Goal: Task Accomplishment & Management: Complete application form

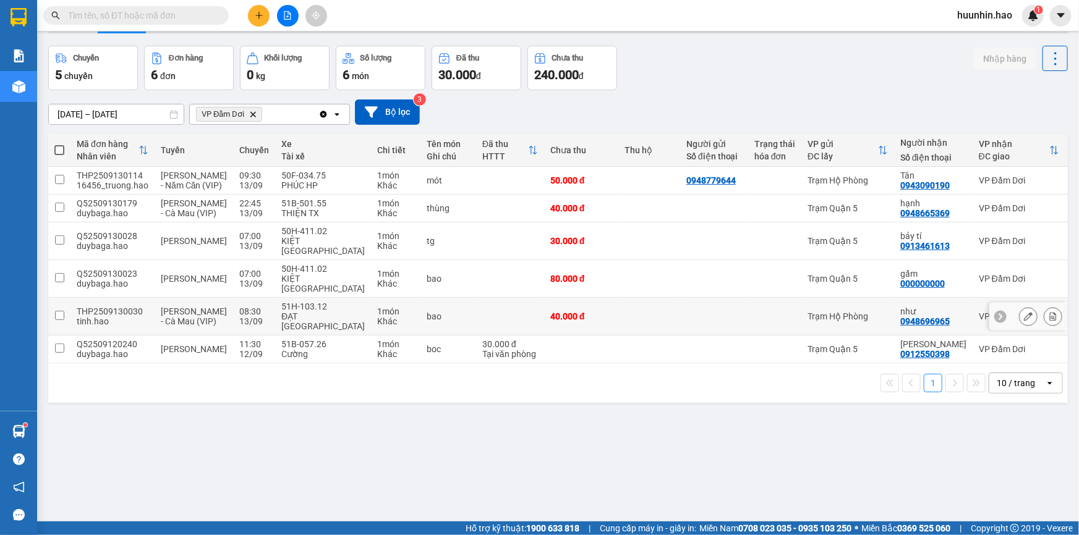
scroll to position [56, 0]
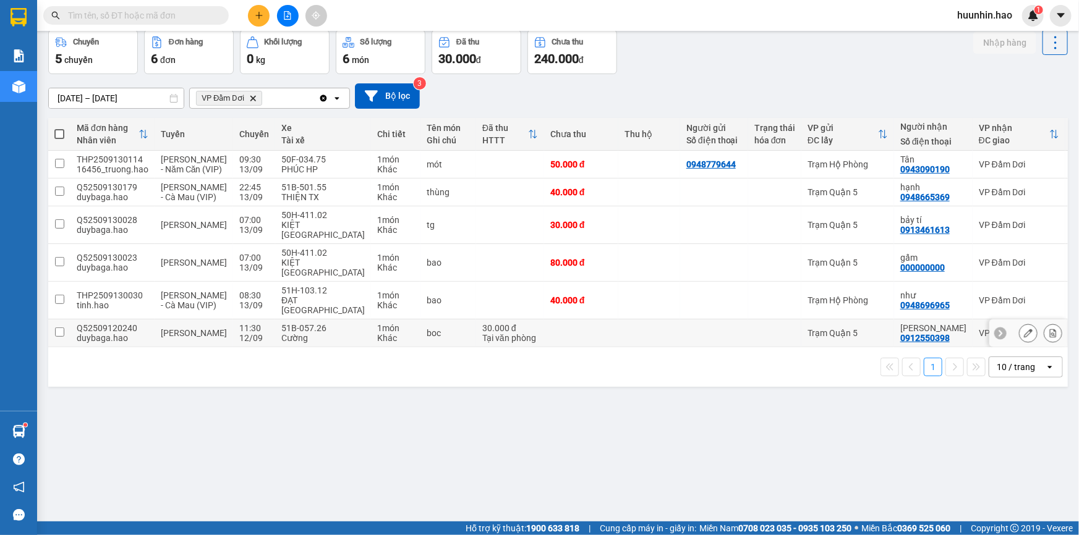
click at [827, 336] on div "Trạm Quận 5" at bounding box center [847, 333] width 80 height 10
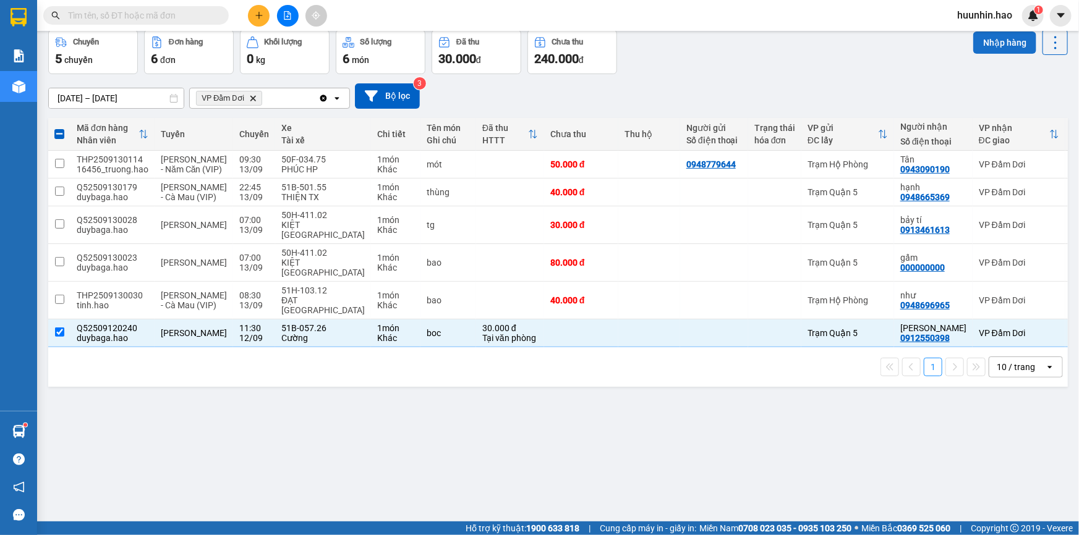
drag, startPoint x: 994, startPoint y: 44, endPoint x: 684, endPoint y: 129, distance: 321.7
click at [994, 43] on button "Nhập hàng" at bounding box center [1004, 43] width 63 height 22
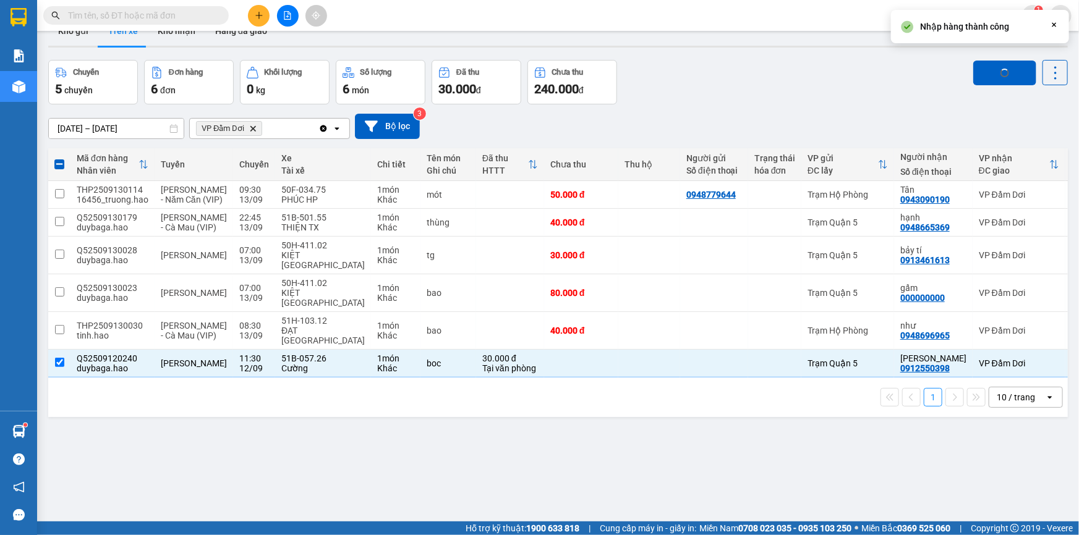
scroll to position [0, 0]
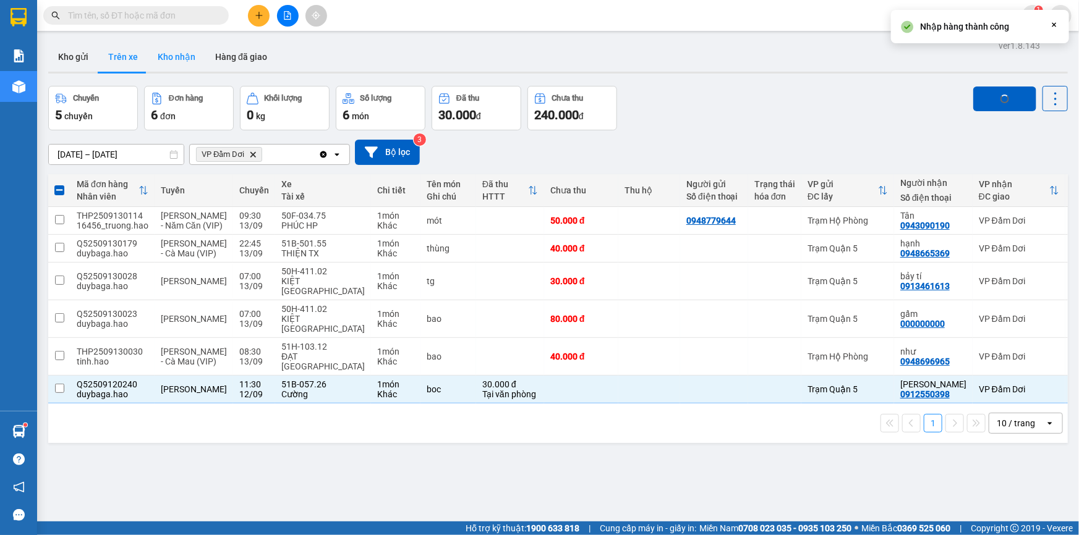
checkbox input "false"
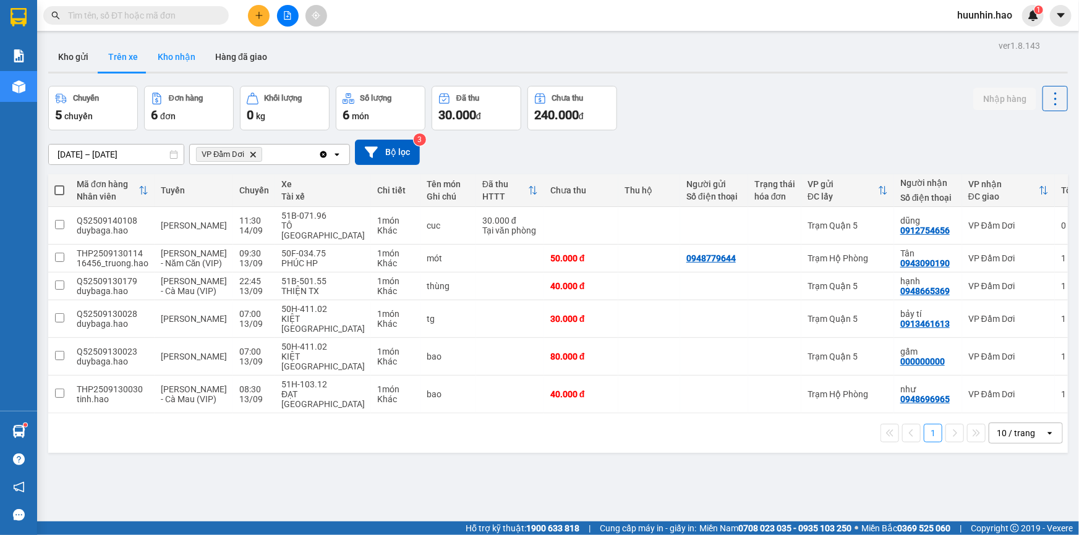
click at [182, 62] on button "Kho nhận" at bounding box center [177, 57] width 58 height 30
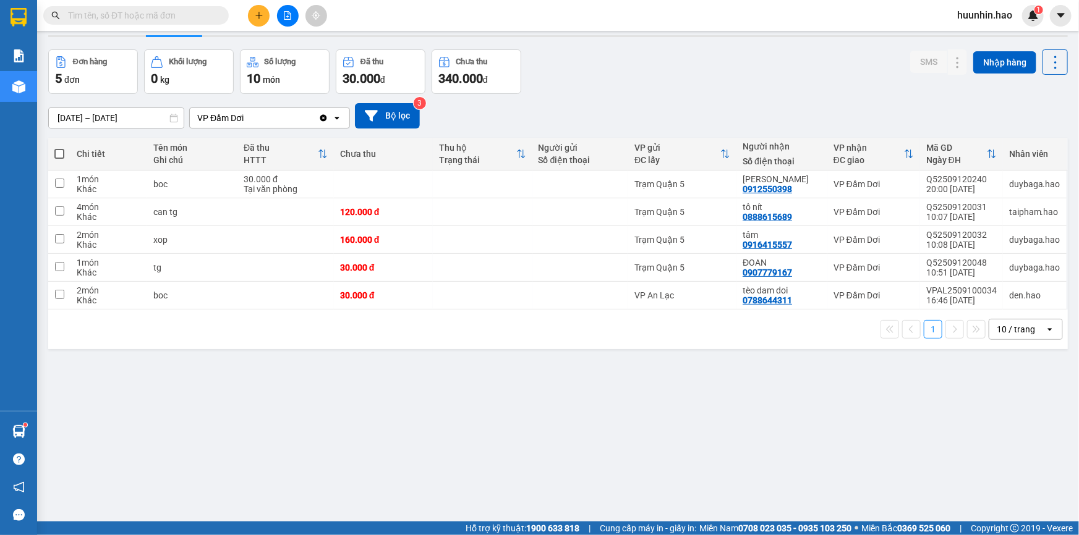
scroll to position [56, 0]
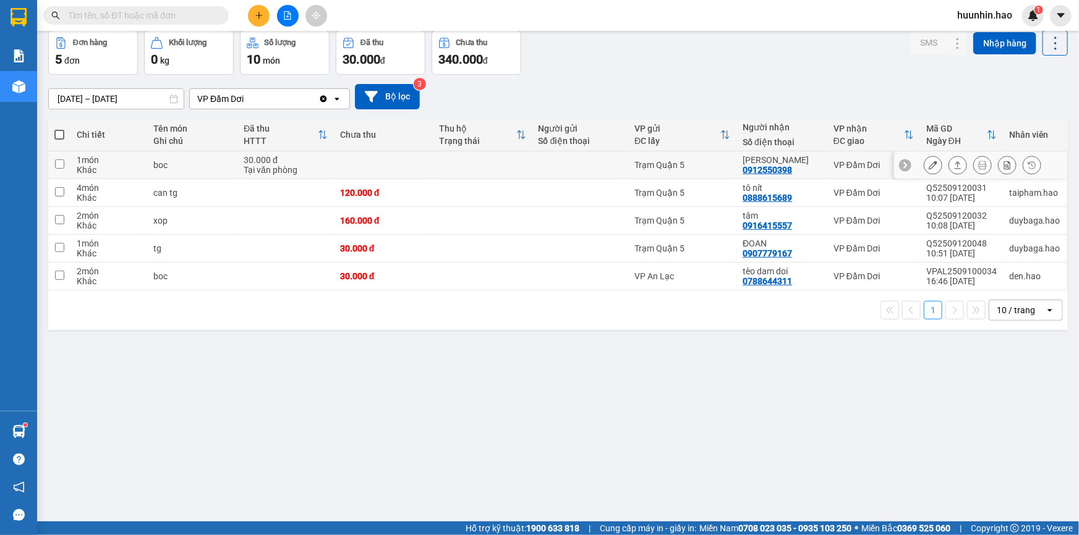
click at [756, 175] on div "0912550398" at bounding box center [767, 170] width 49 height 10
click at [953, 166] on icon at bounding box center [957, 165] width 9 height 9
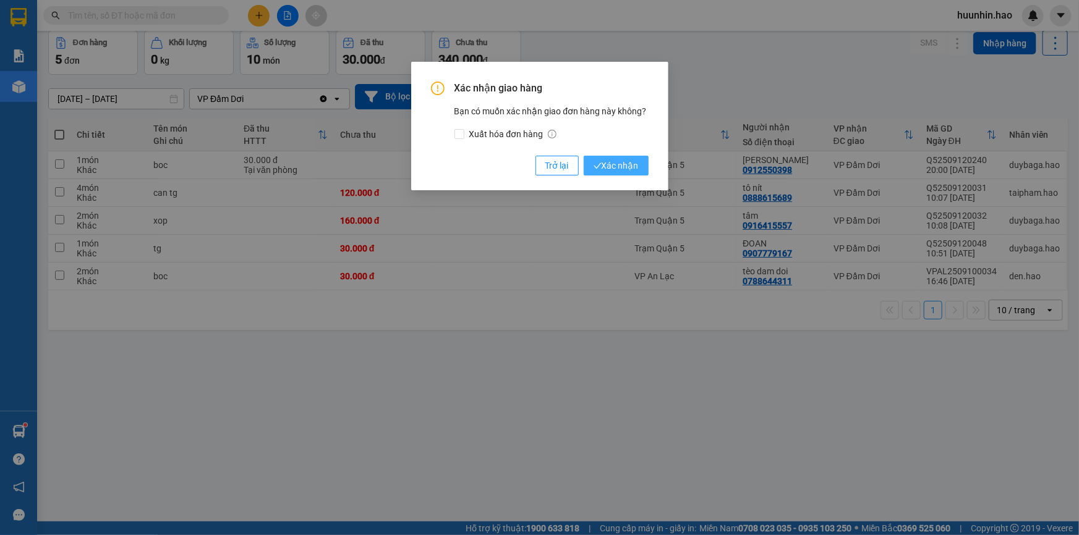
click at [610, 173] on span "Xác nhận" at bounding box center [616, 166] width 45 height 14
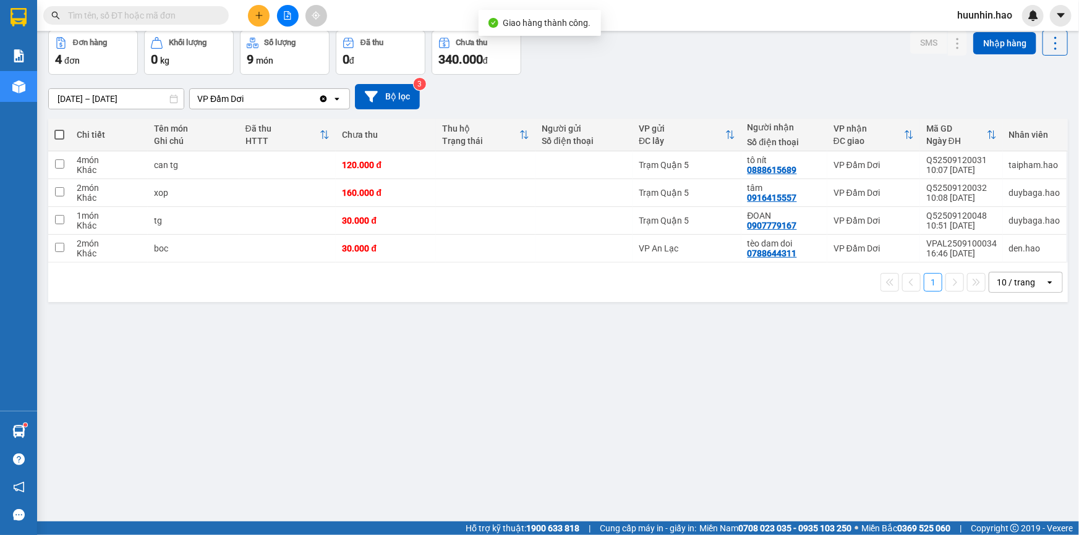
click at [106, 92] on div "[DATE] – [DATE]" at bounding box center [116, 98] width 136 height 21
click at [112, 103] on input "[DATE] – [DATE]" at bounding box center [116, 99] width 135 height 20
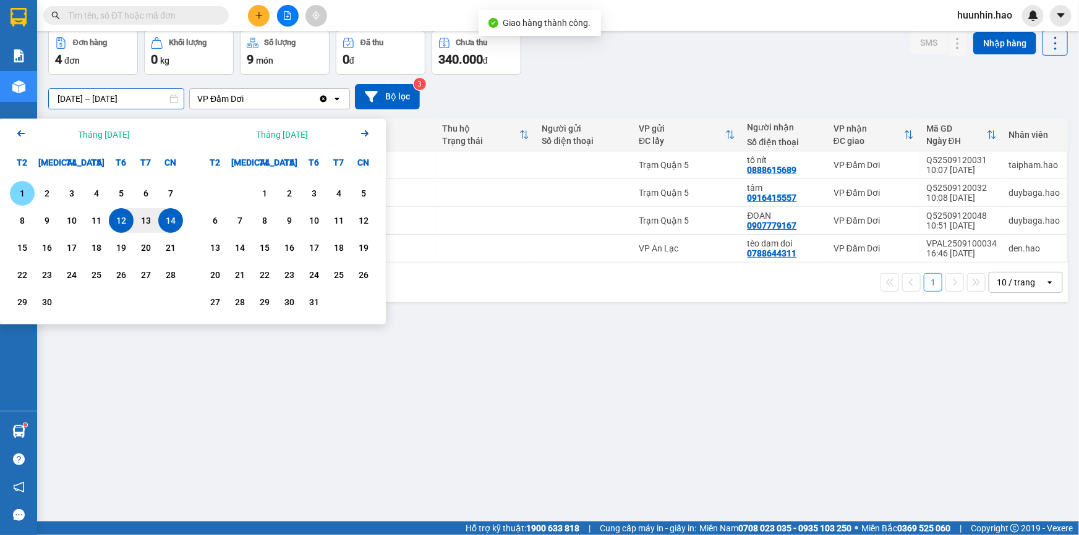
click at [20, 188] on div "1" at bounding box center [22, 193] width 17 height 15
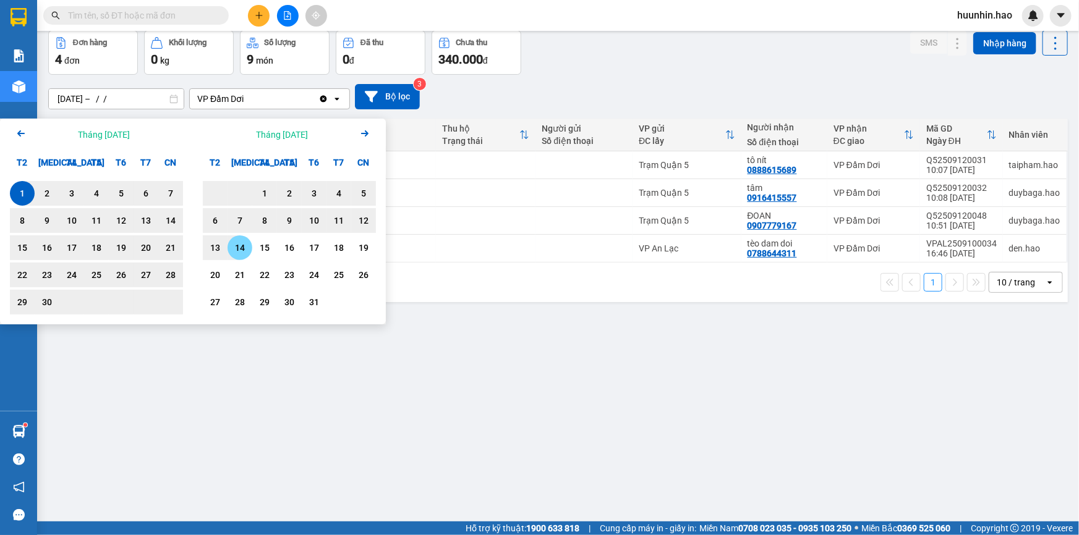
click at [234, 247] on div "14" at bounding box center [239, 248] width 17 height 15
type input "[DATE] – [DATE]"
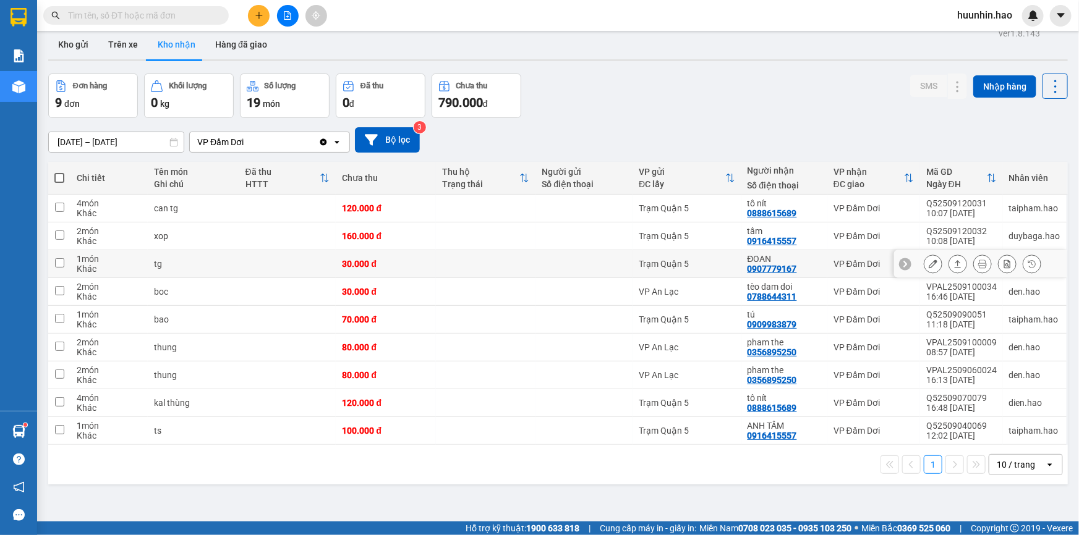
scroll to position [0, 0]
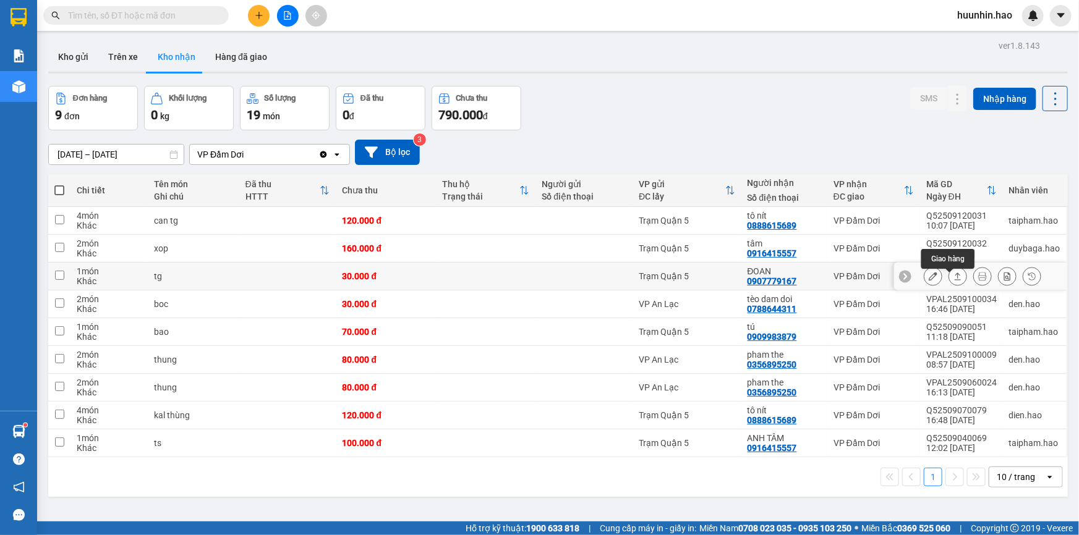
click at [953, 281] on icon at bounding box center [957, 276] width 9 height 9
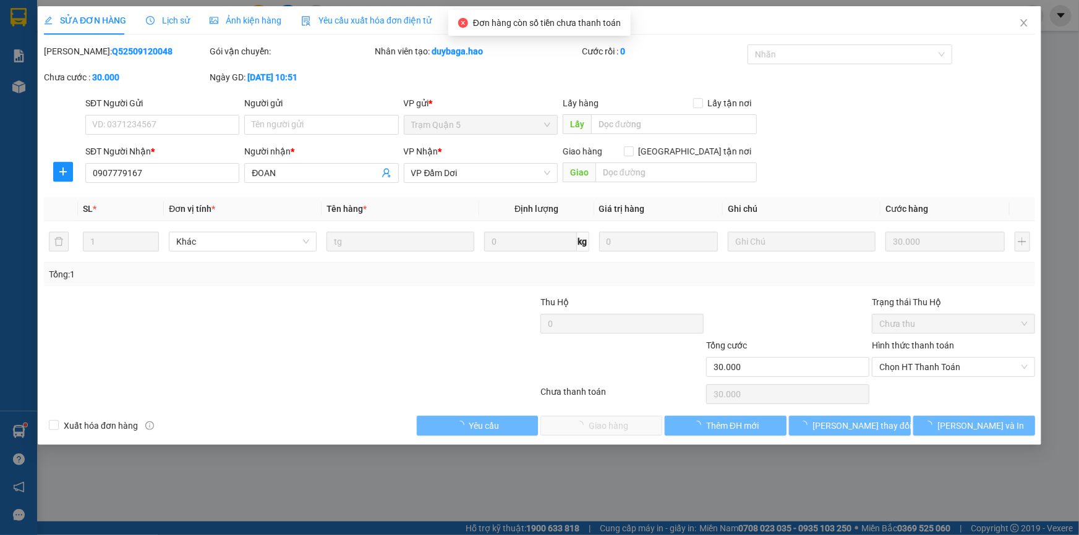
type input "0907779167"
type input "ĐOAN"
type input "30.000"
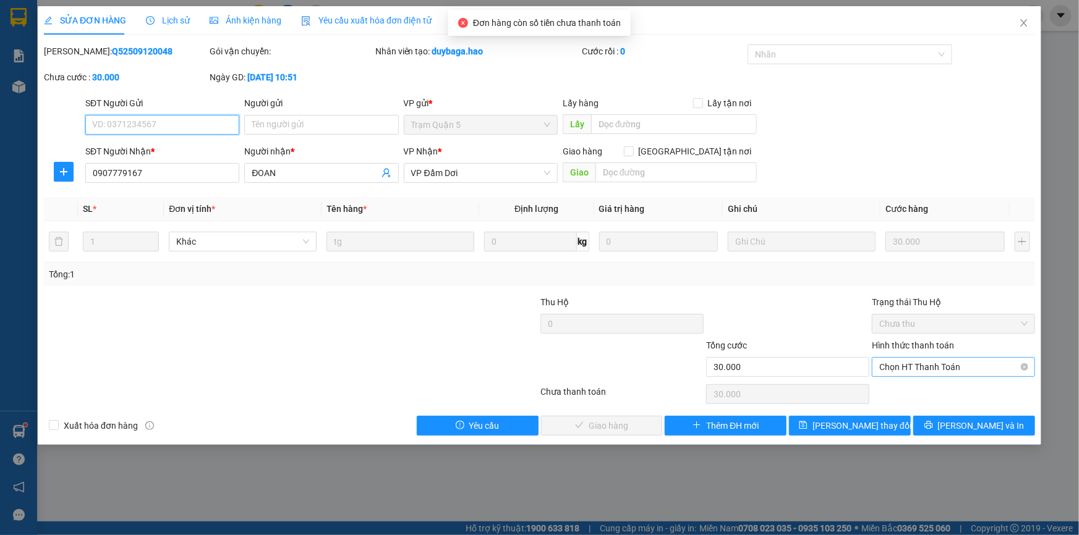
click at [958, 367] on span "Chọn HT Thanh Toán" at bounding box center [953, 367] width 148 height 19
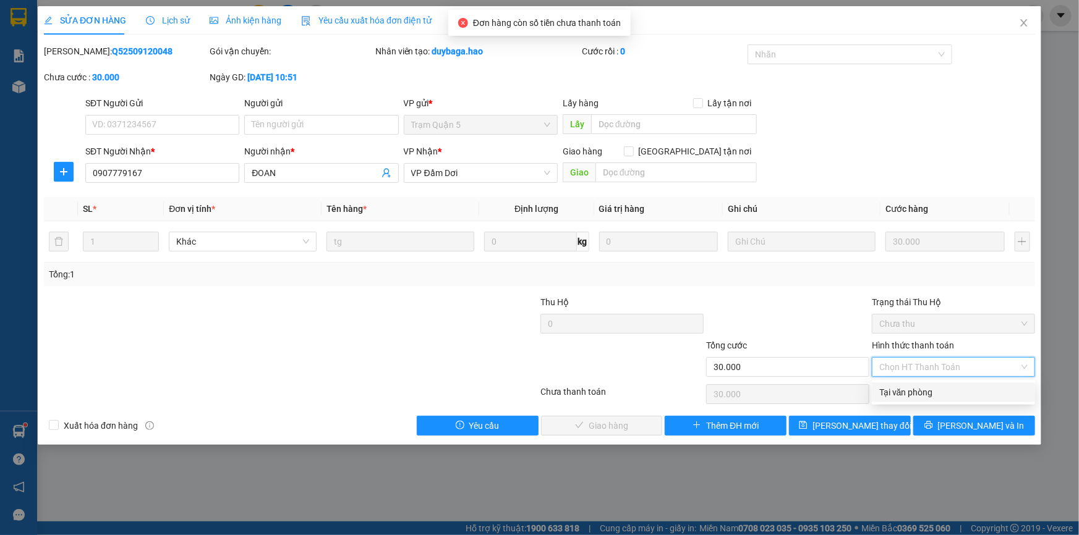
click at [945, 390] on div "Tại văn phòng" at bounding box center [953, 393] width 148 height 14
type input "0"
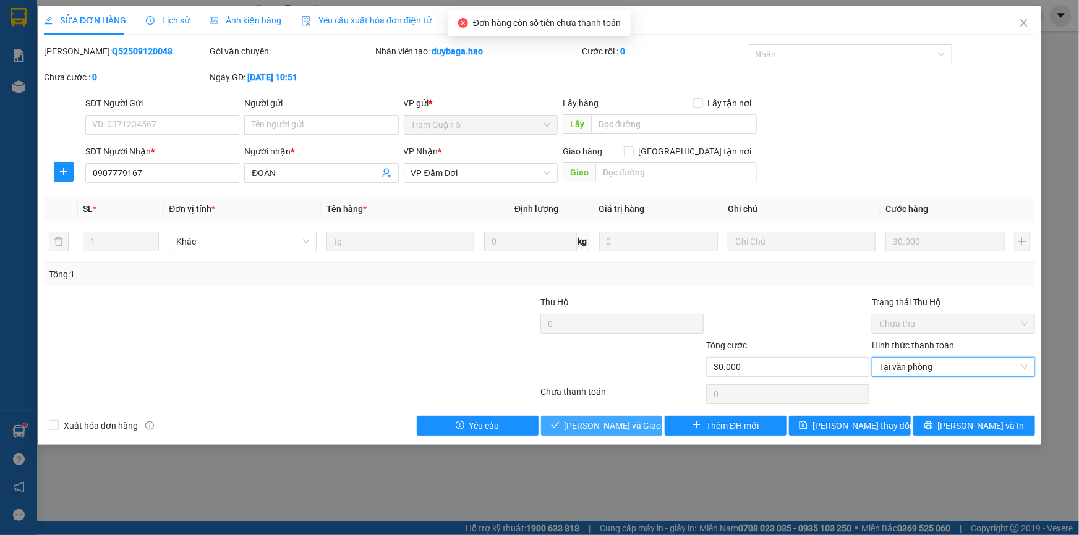
click at [552, 427] on button "[PERSON_NAME] và Giao hàng" at bounding box center [602, 426] width 122 height 20
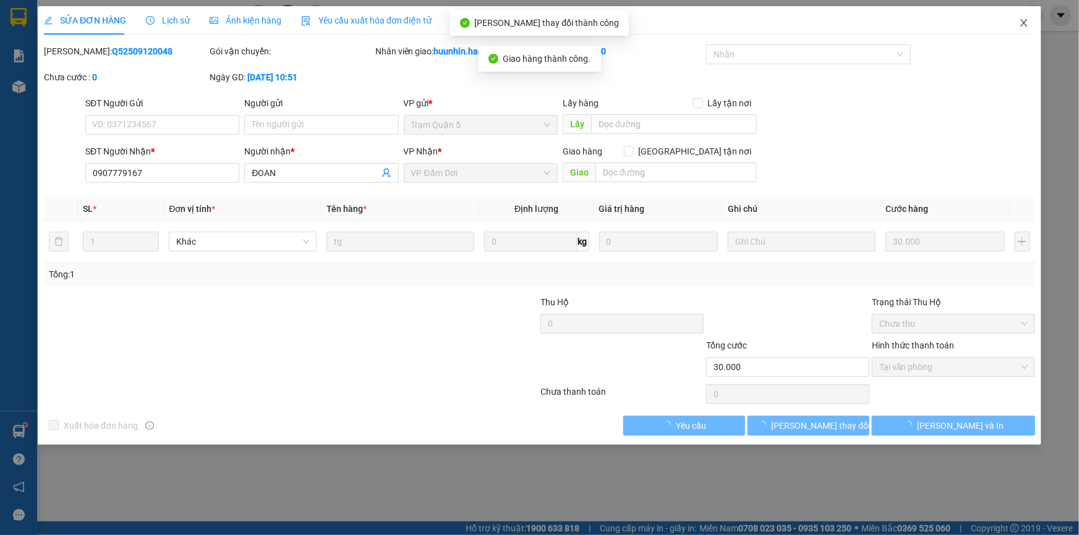
click at [1023, 22] on icon "close" at bounding box center [1023, 22] width 7 height 7
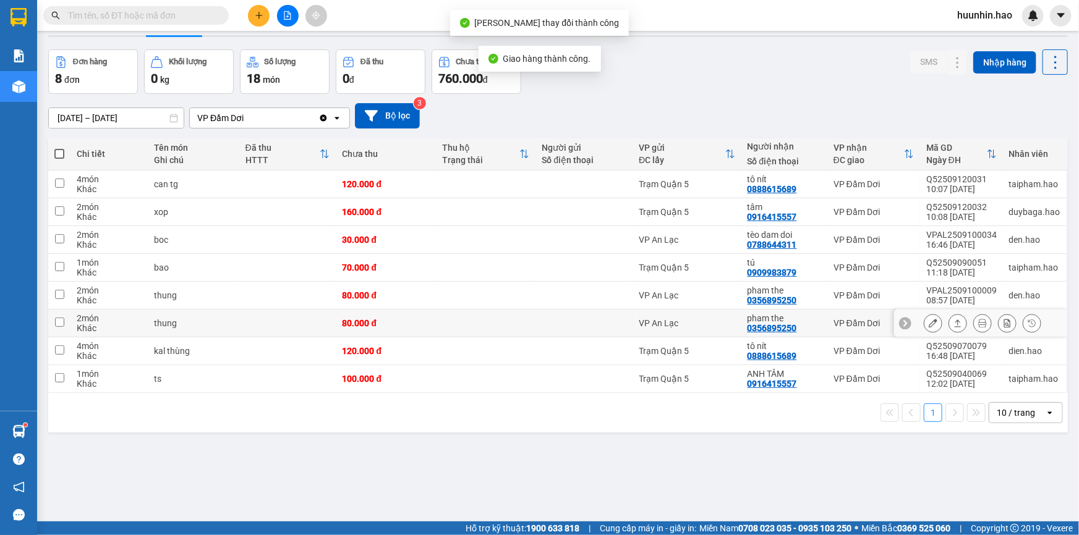
scroll to position [56, 0]
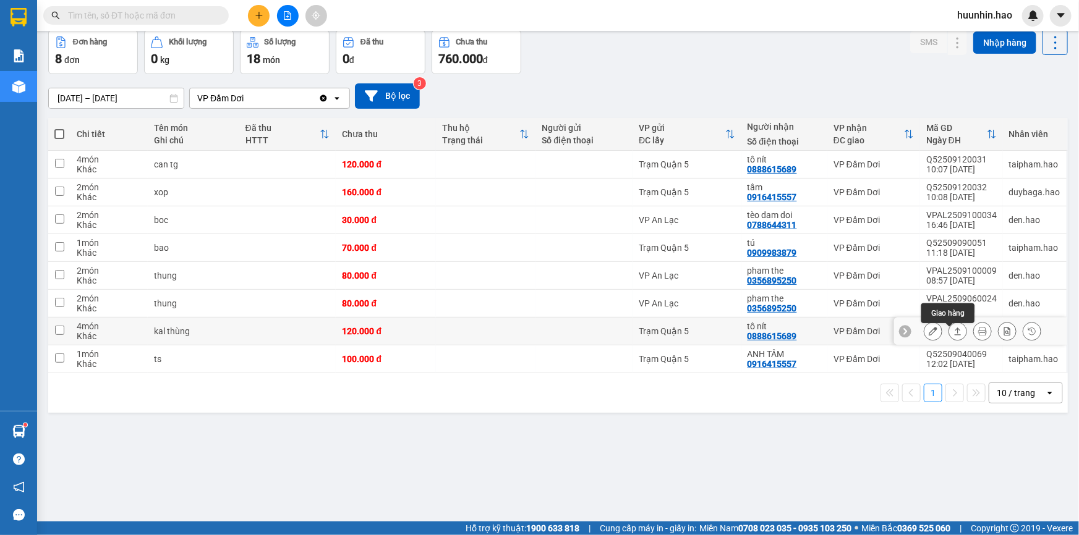
click at [953, 336] on icon at bounding box center [957, 331] width 9 height 9
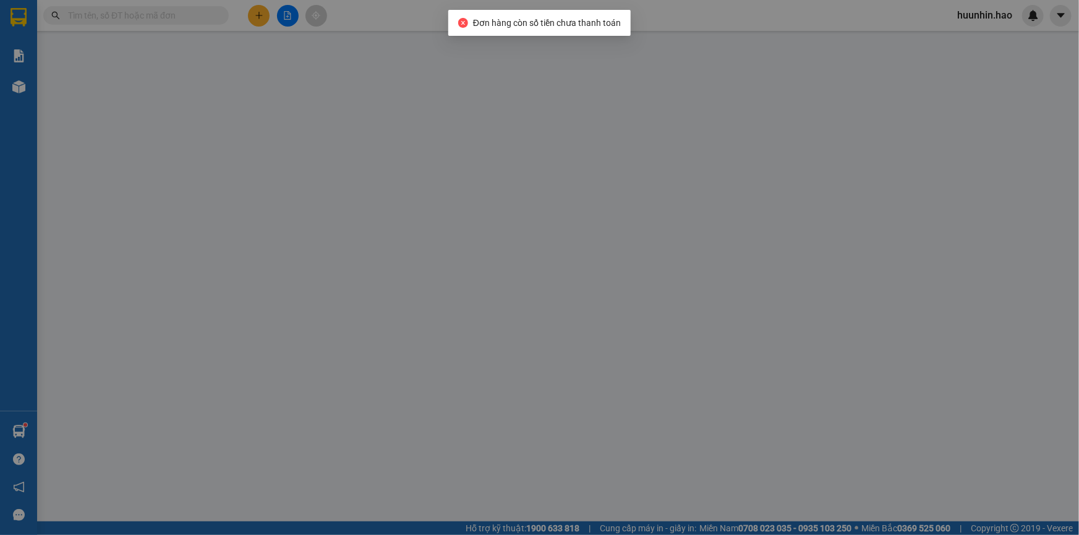
type input "0888615689"
type input "tô nít"
type input "120.000"
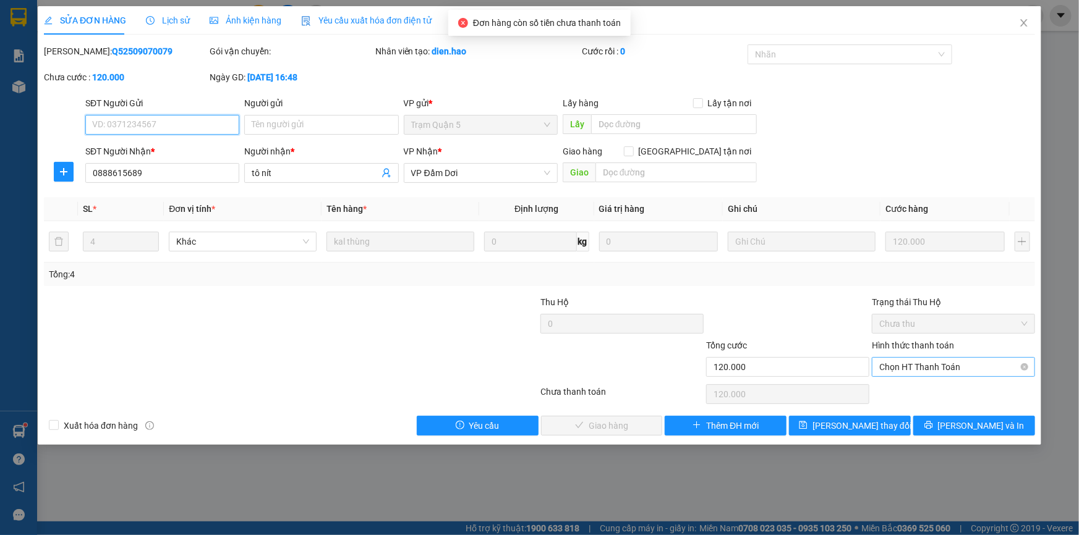
click at [910, 367] on span "Chọn HT Thanh Toán" at bounding box center [953, 367] width 148 height 19
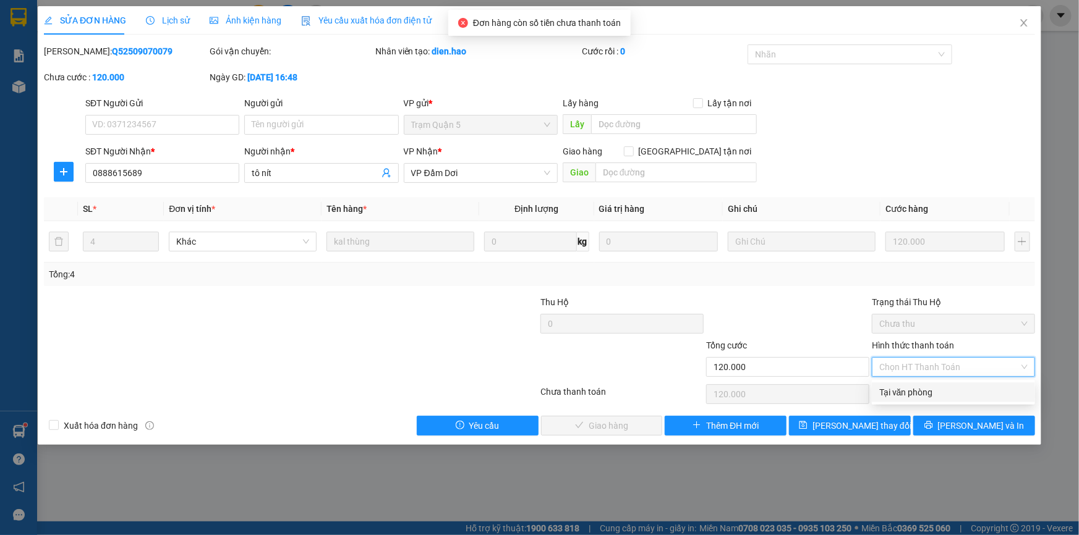
click at [915, 384] on div "Tại văn phòng" at bounding box center [953, 393] width 163 height 20
type input "0"
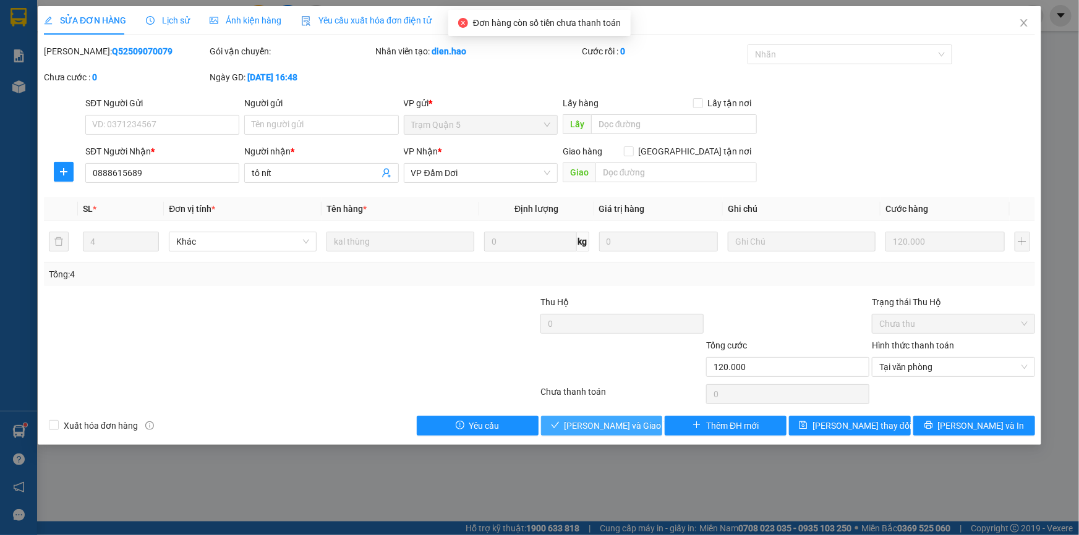
drag, startPoint x: 593, startPoint y: 430, endPoint x: 585, endPoint y: 409, distance: 22.5
click at [593, 429] on span "[PERSON_NAME] và Giao hàng" at bounding box center [624, 426] width 119 height 14
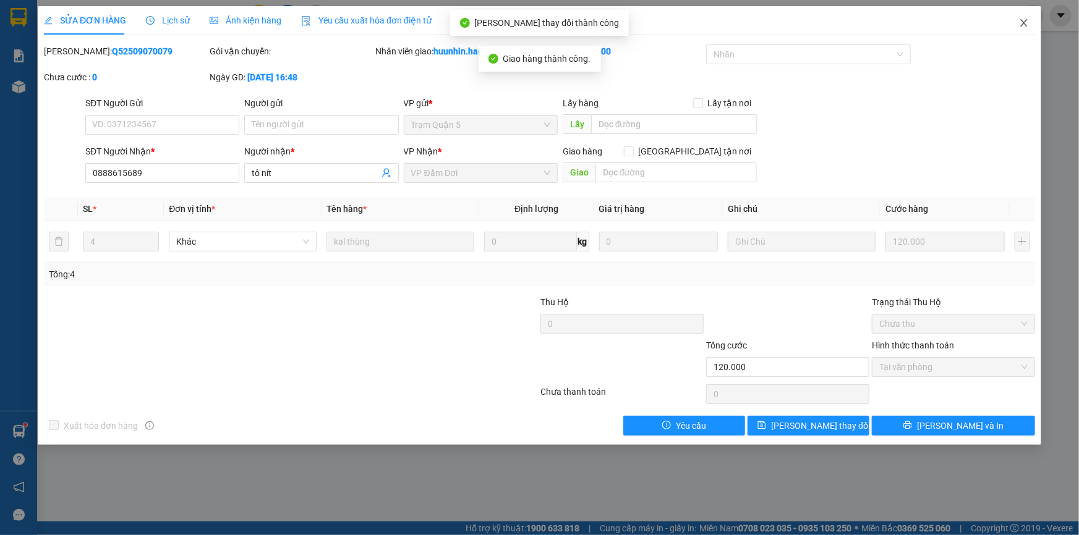
click at [1026, 28] on icon "close" at bounding box center [1024, 23] width 10 height 10
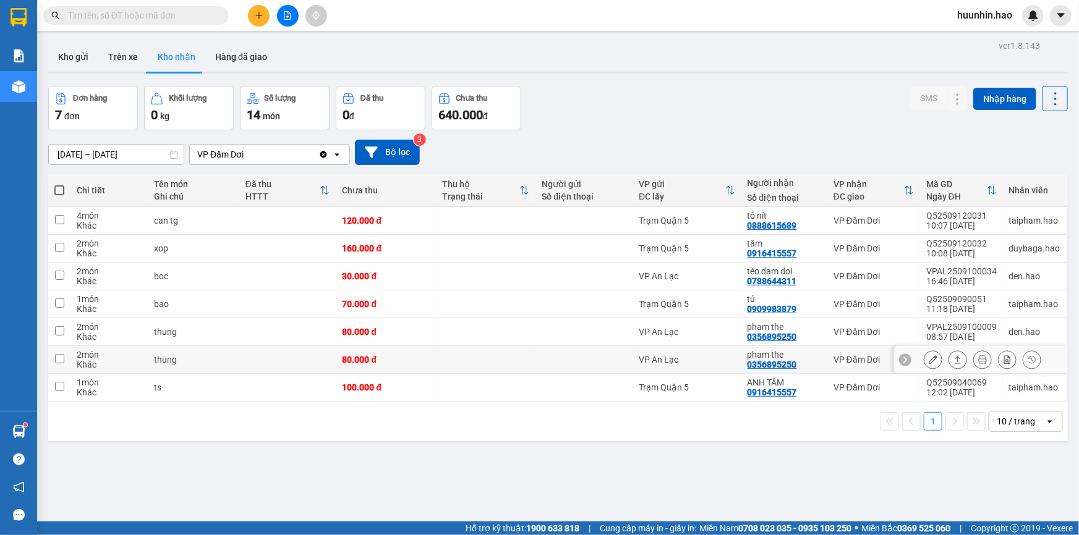
click at [952, 360] on button at bounding box center [957, 360] width 17 height 22
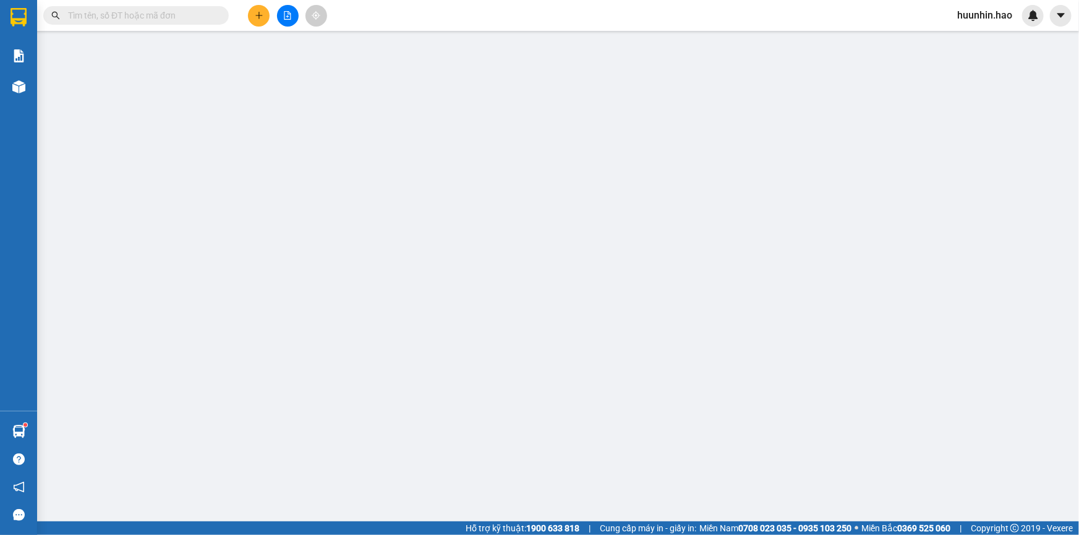
type input "0356895250"
type input "pham the"
type input "80.000"
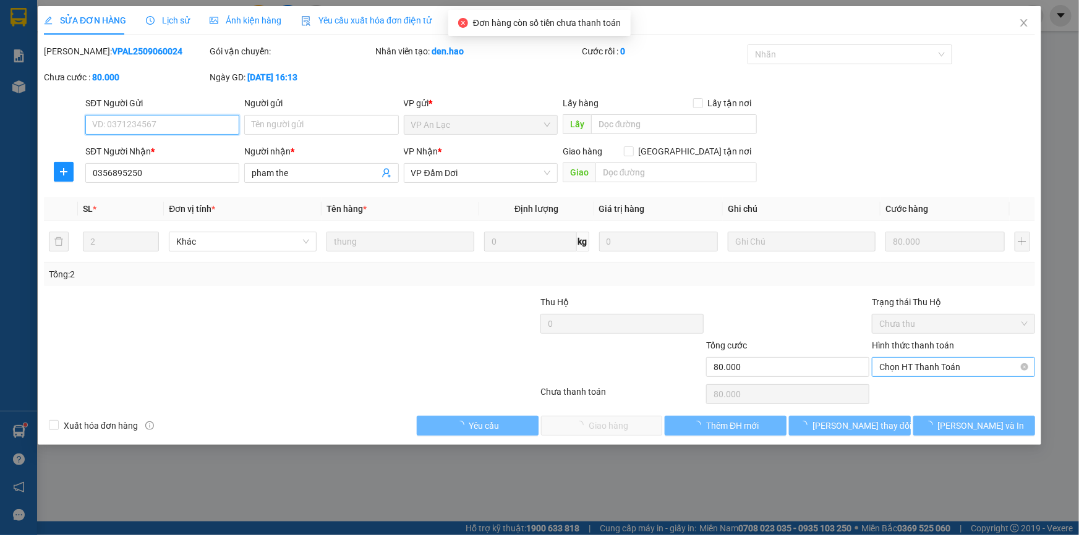
click at [919, 364] on span "Chọn HT Thanh Toán" at bounding box center [953, 367] width 148 height 19
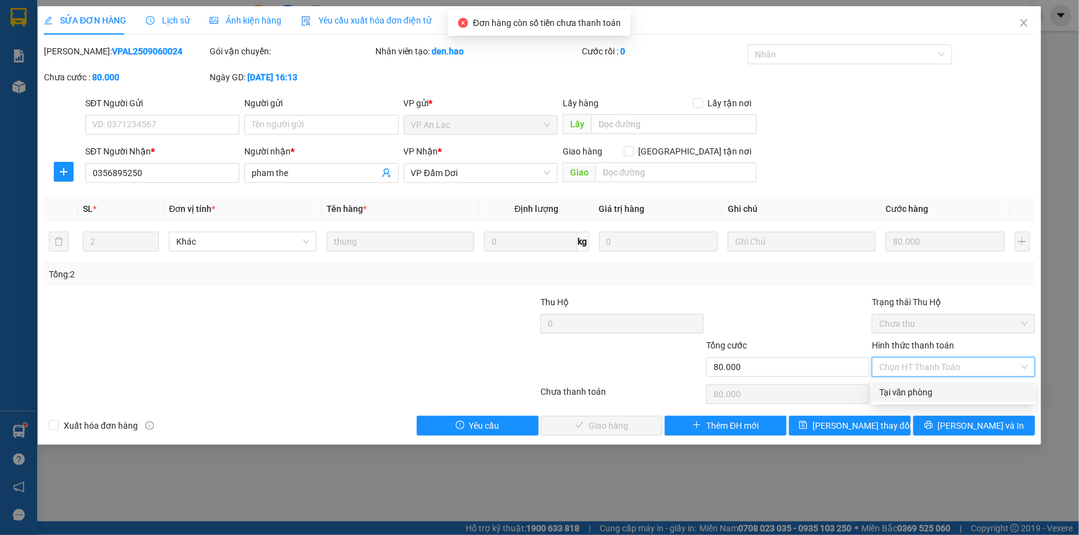
click at [921, 390] on div "Tại văn phòng" at bounding box center [953, 393] width 148 height 14
type input "0"
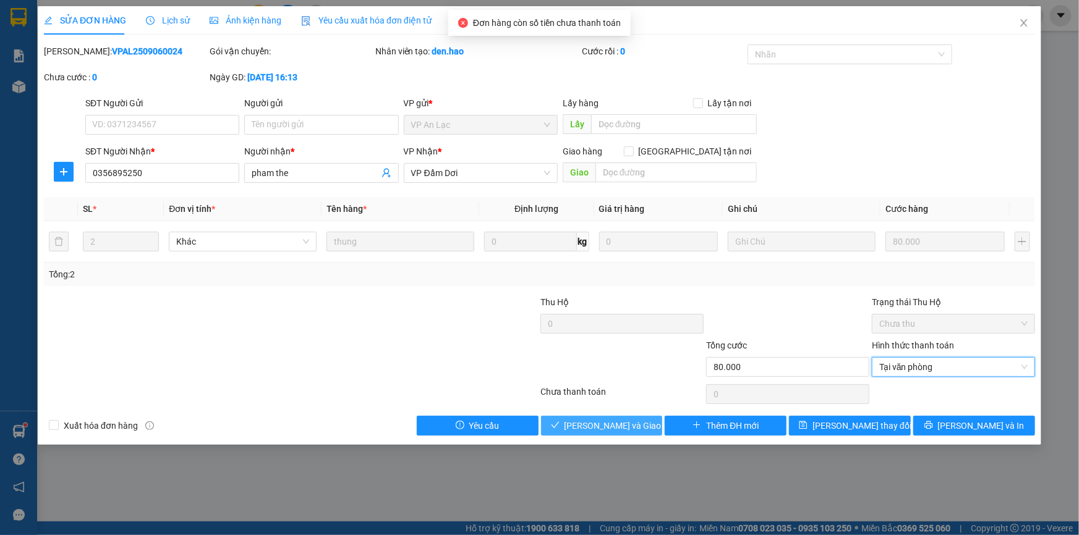
click at [652, 423] on button "[PERSON_NAME] và Giao hàng" at bounding box center [602, 426] width 122 height 20
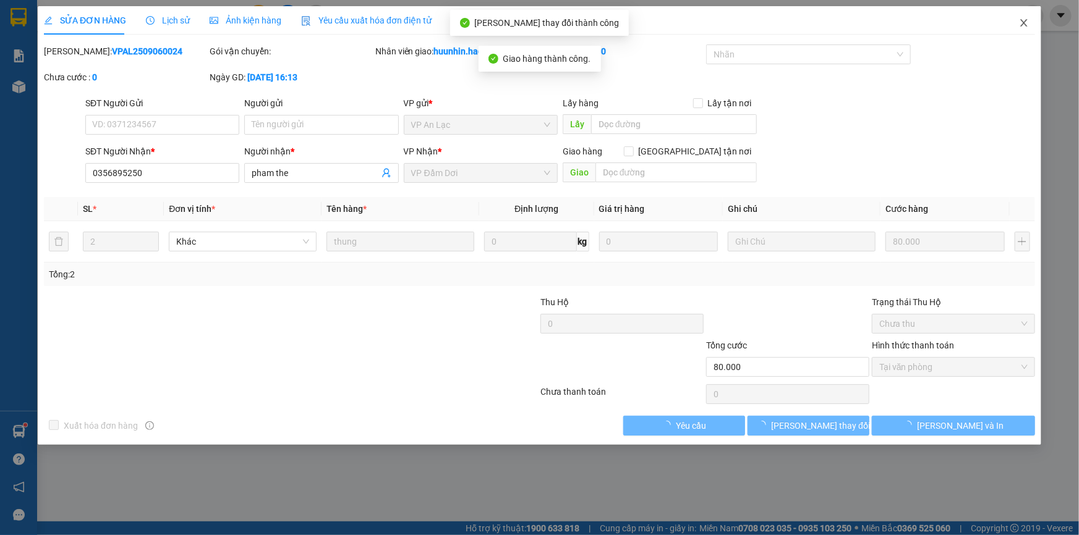
click at [1022, 25] on icon "close" at bounding box center [1023, 22] width 7 height 7
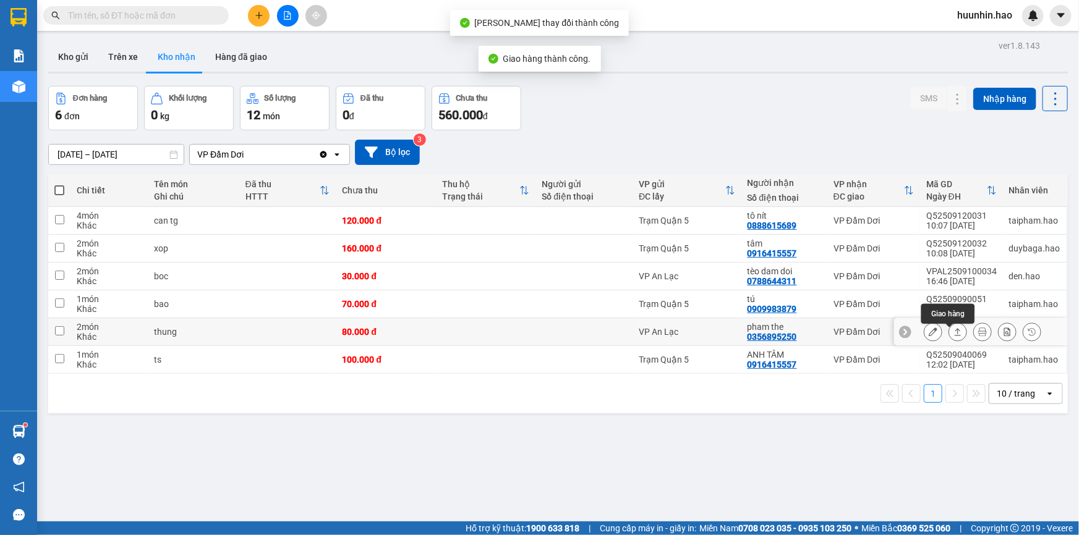
click at [955, 336] on icon at bounding box center [958, 331] width 7 height 7
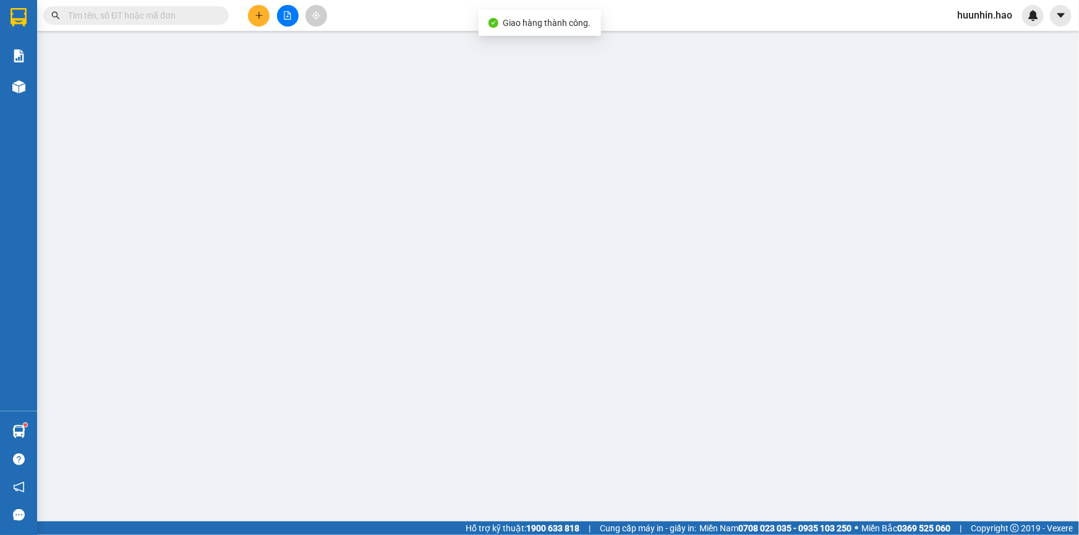
type input "0356895250"
type input "pham the"
type input "80.000"
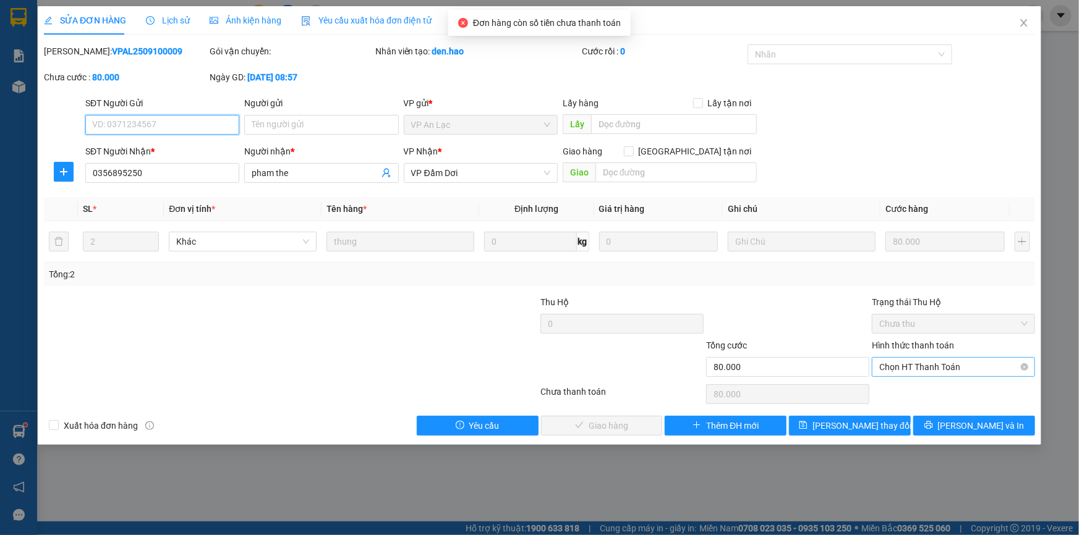
drag, startPoint x: 939, startPoint y: 365, endPoint x: 923, endPoint y: 377, distance: 20.3
click at [939, 365] on span "Chọn HT Thanh Toán" at bounding box center [953, 367] width 148 height 19
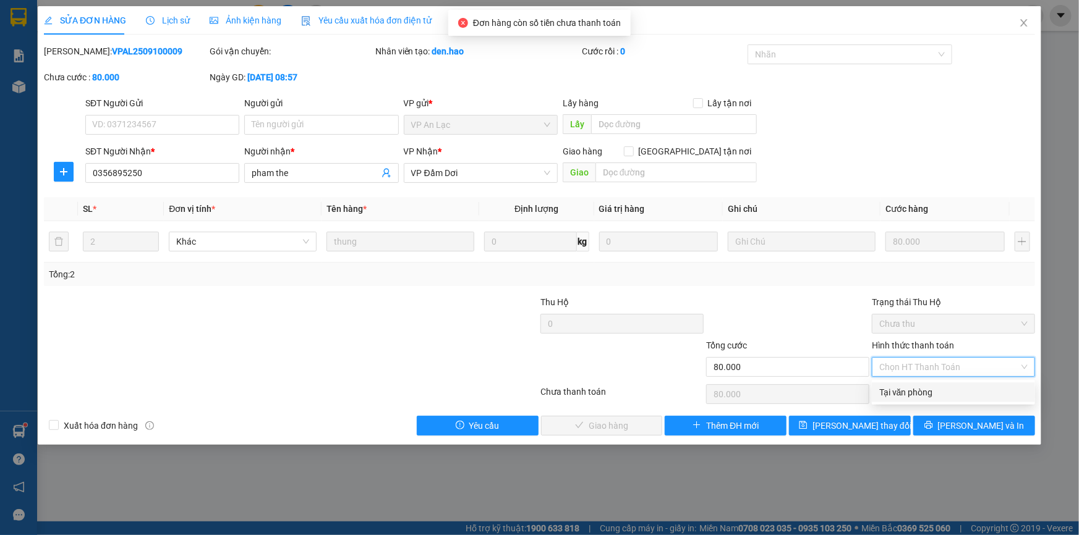
click at [914, 393] on div "Tại văn phòng" at bounding box center [953, 393] width 148 height 14
type input "0"
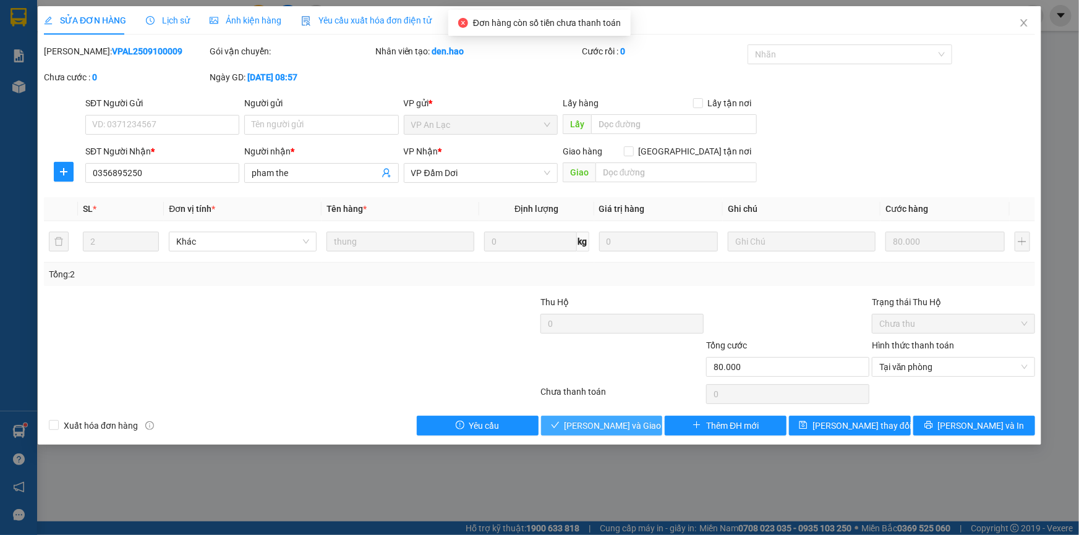
click at [636, 418] on button "[PERSON_NAME] và Giao hàng" at bounding box center [602, 426] width 122 height 20
click at [636, 420] on span "[PERSON_NAME] và Giao hàng" at bounding box center [624, 426] width 119 height 14
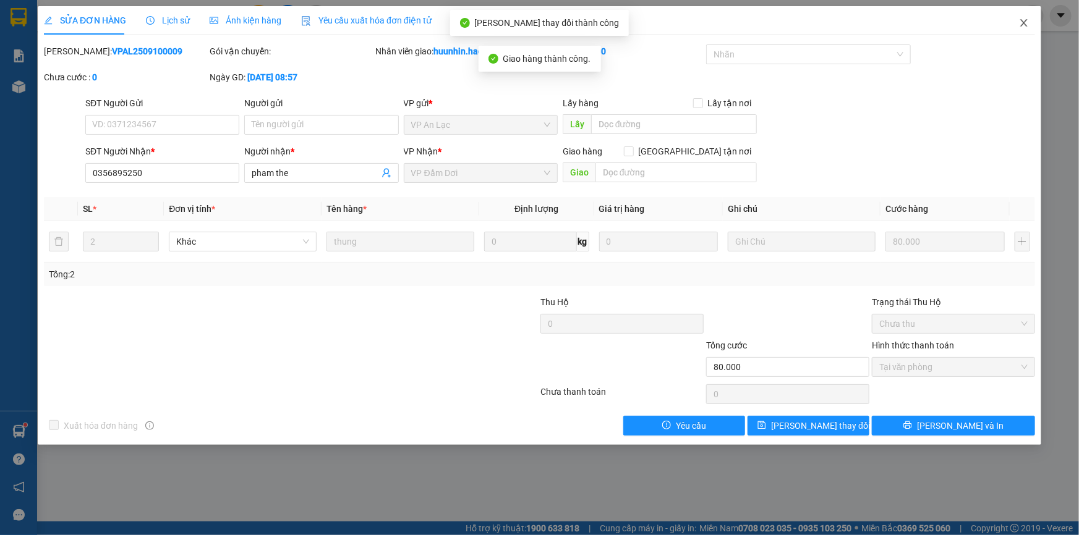
click at [1023, 22] on icon "close" at bounding box center [1023, 22] width 7 height 7
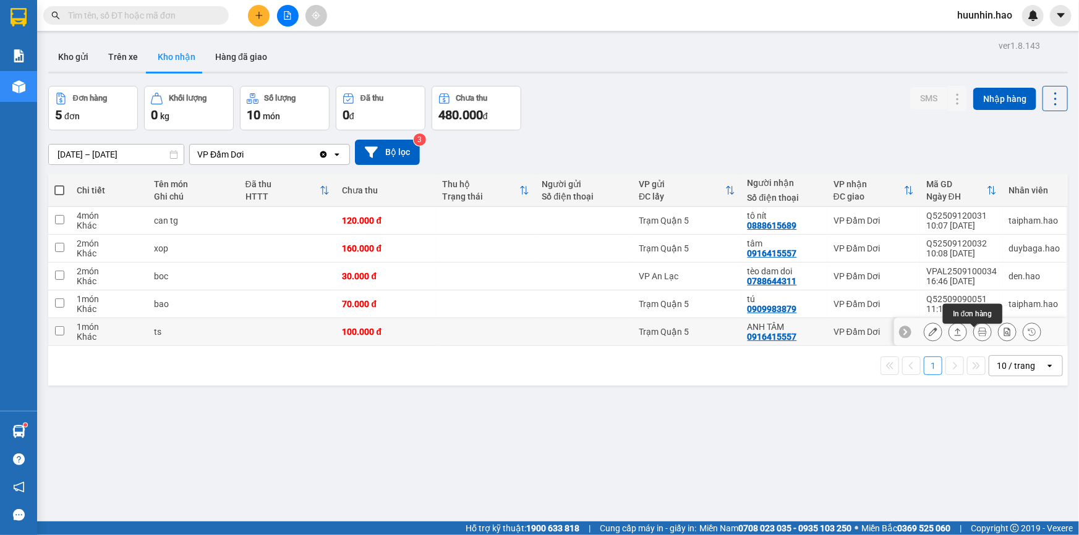
click at [953, 336] on icon at bounding box center [957, 332] width 9 height 9
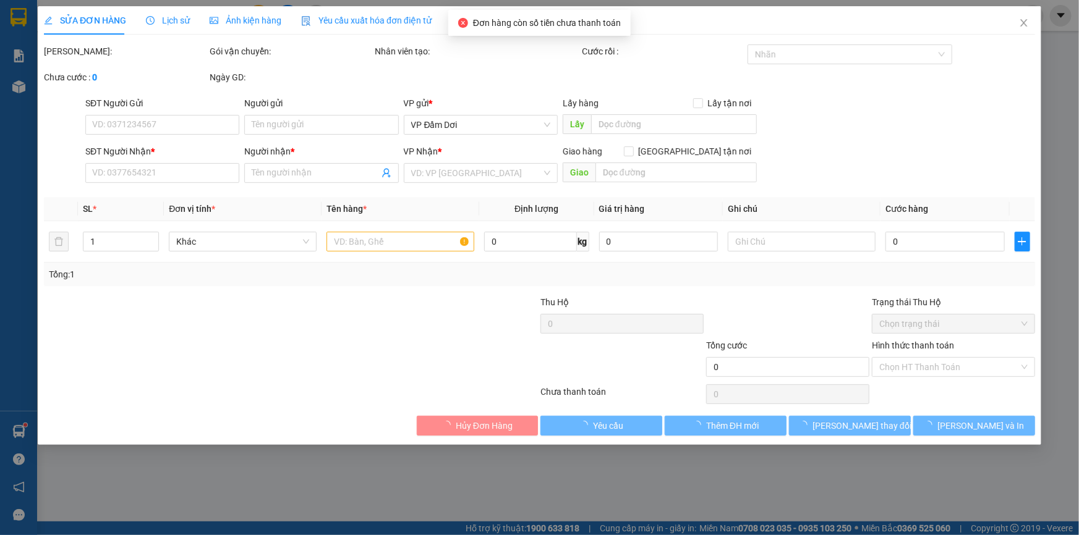
type input "0916415557"
type input "ANH TÂM"
type input "100.000"
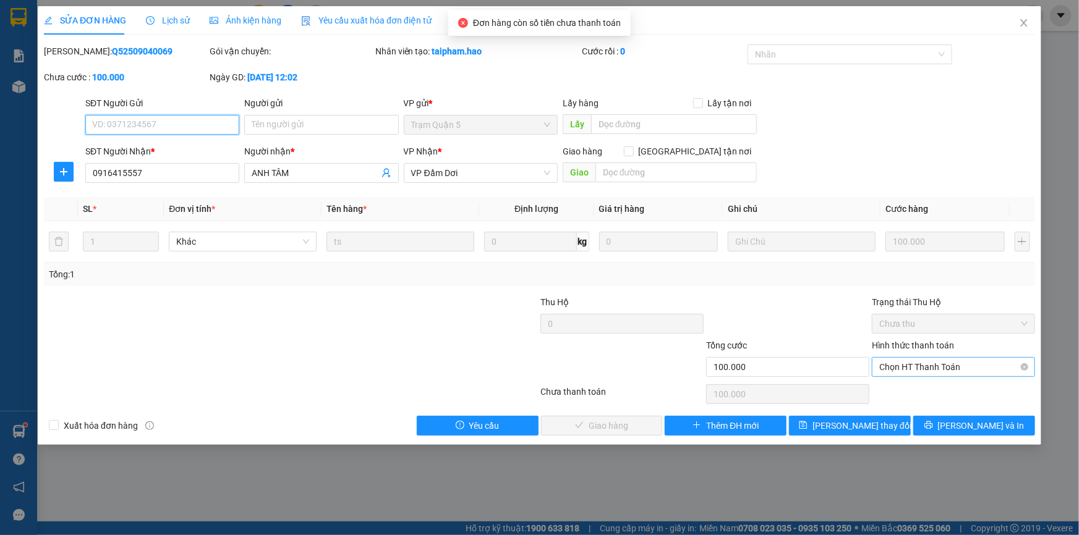
drag, startPoint x: 897, startPoint y: 362, endPoint x: 897, endPoint y: 369, distance: 6.8
click at [897, 362] on span "Chọn HT Thanh Toán" at bounding box center [953, 367] width 148 height 19
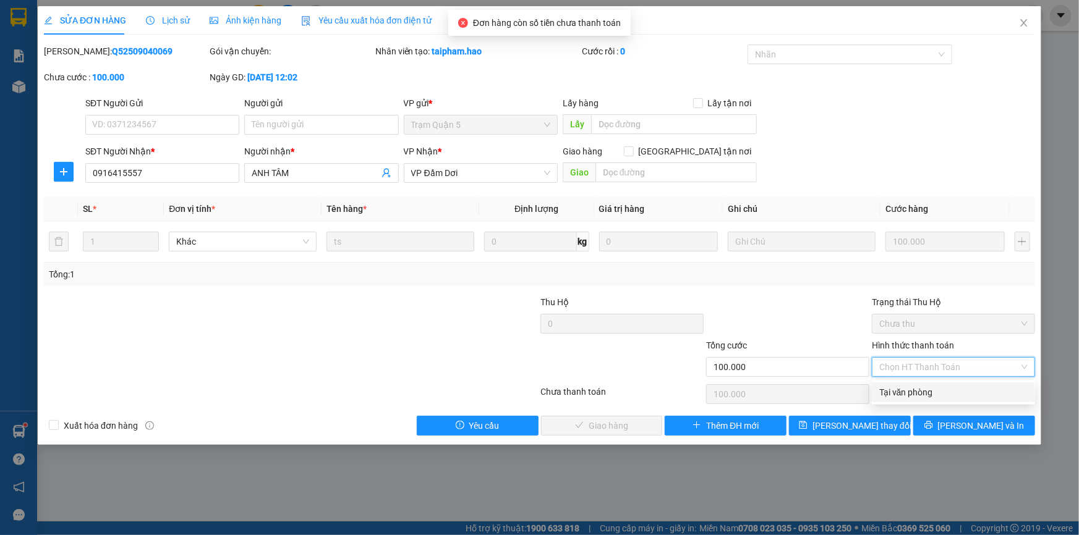
click at [898, 388] on div "Tại văn phòng" at bounding box center [953, 393] width 148 height 14
type input "0"
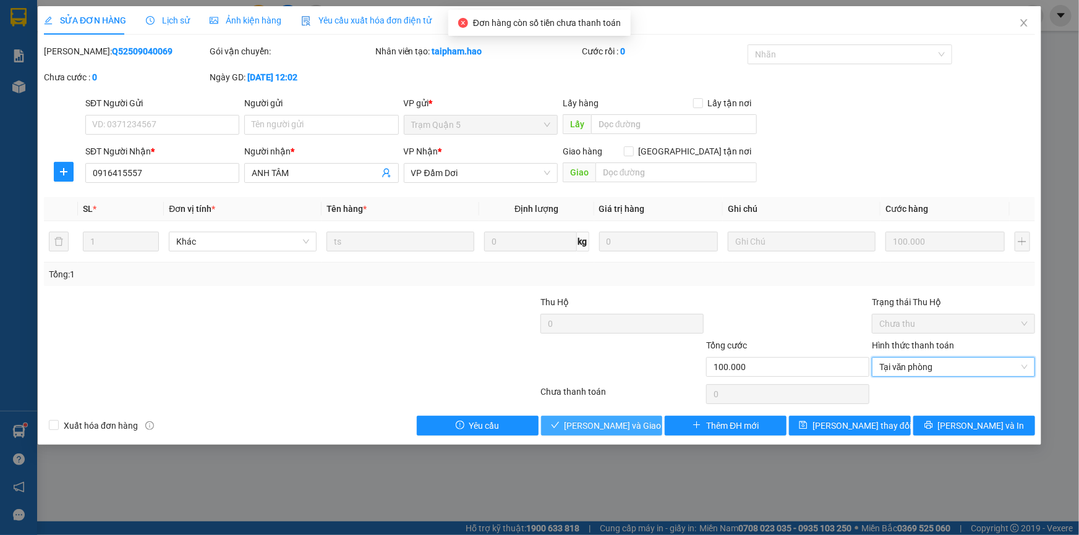
click at [593, 428] on span "[PERSON_NAME] và Giao hàng" at bounding box center [624, 426] width 119 height 14
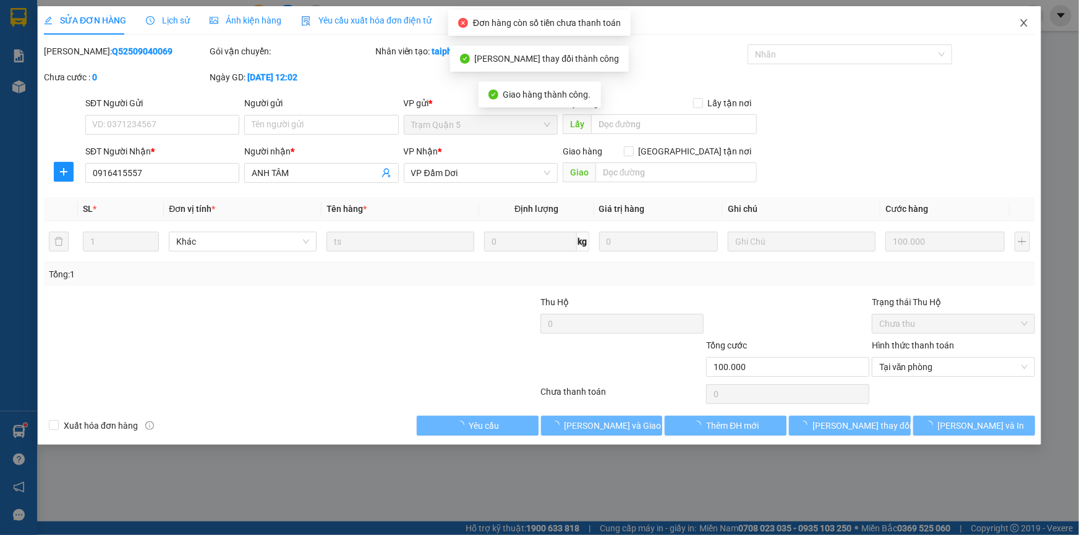
click at [1025, 22] on icon "close" at bounding box center [1023, 22] width 7 height 7
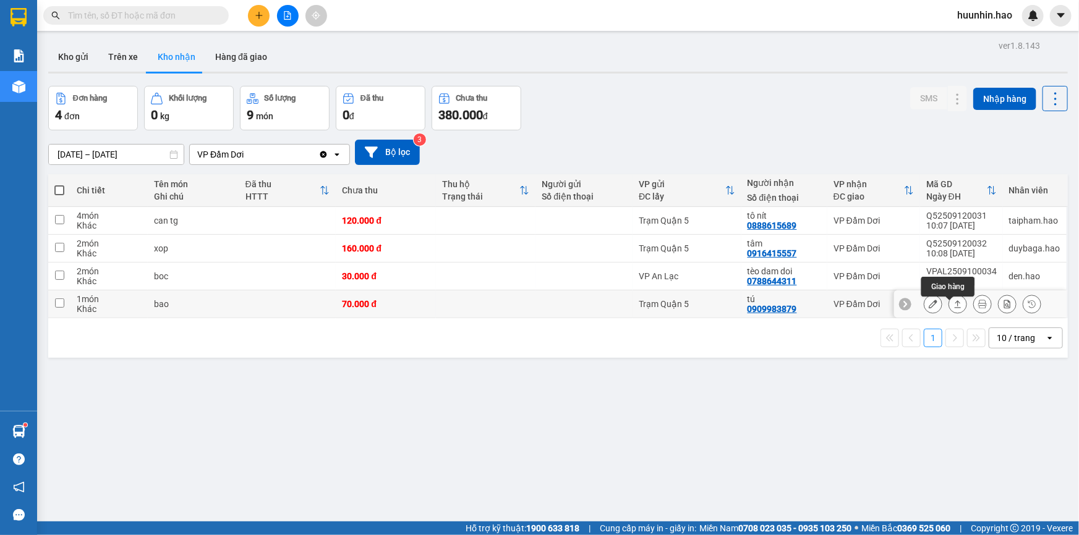
click at [953, 308] on icon at bounding box center [957, 304] width 9 height 9
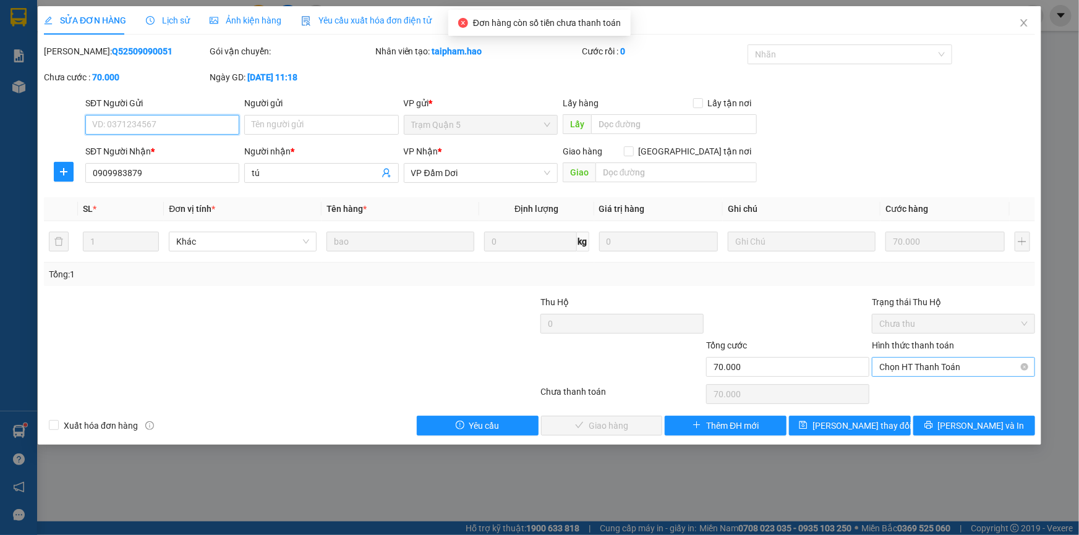
click at [916, 371] on span "Chọn HT Thanh Toán" at bounding box center [953, 367] width 148 height 19
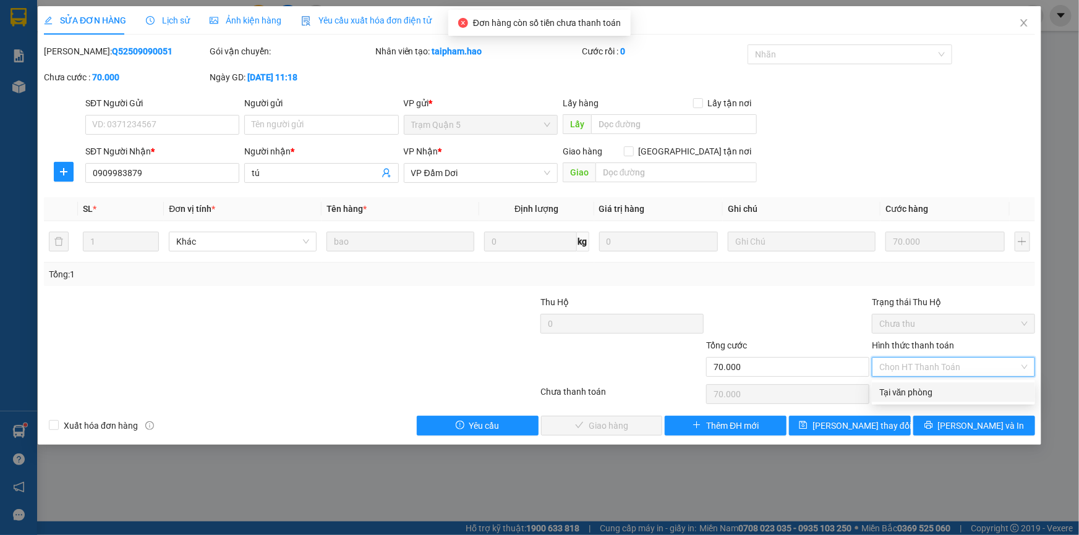
click at [918, 398] on div "Tại văn phòng" at bounding box center [953, 393] width 148 height 14
type input "0"
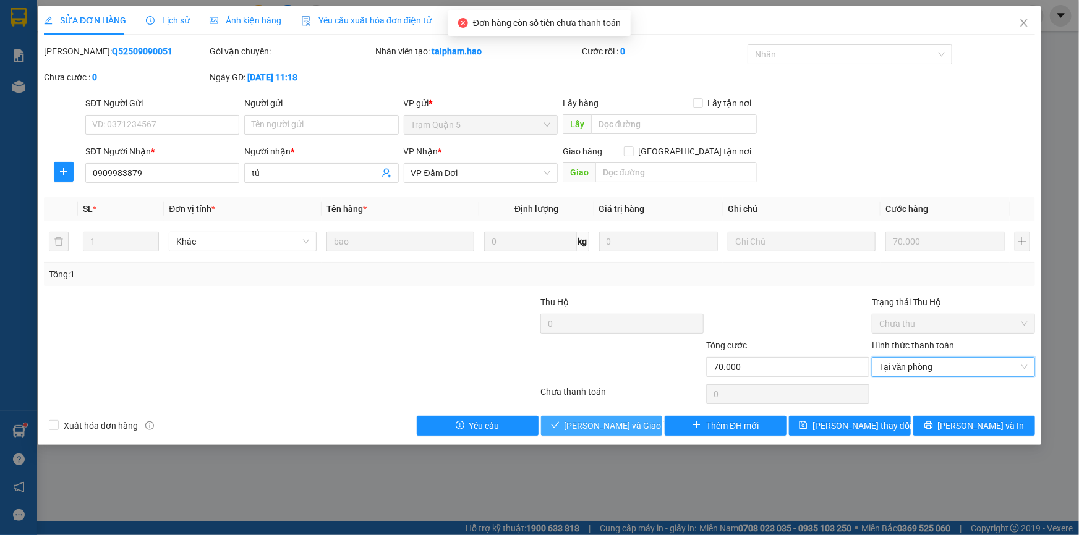
click at [634, 428] on span "[PERSON_NAME] và Giao hàng" at bounding box center [624, 426] width 119 height 14
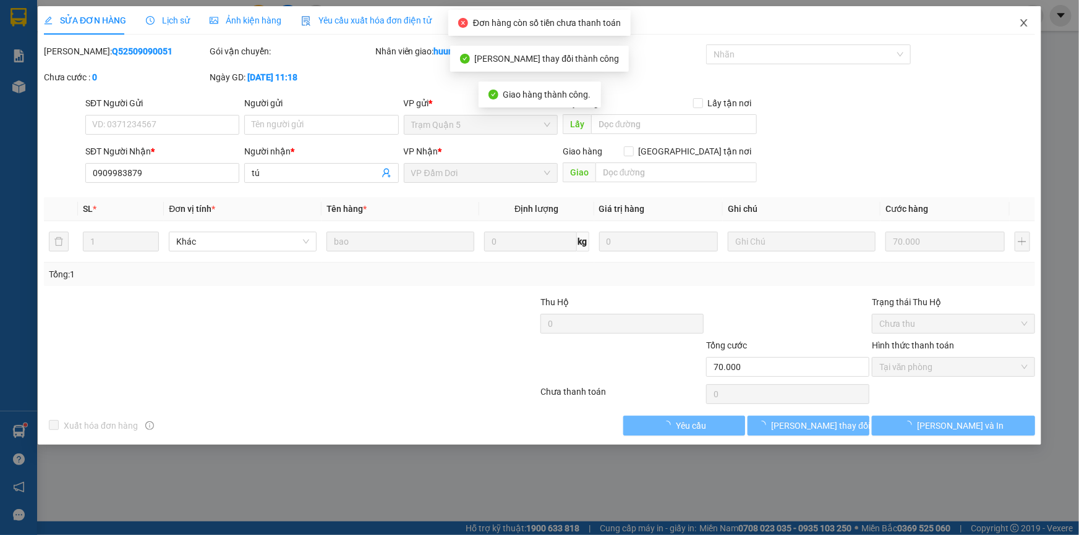
click at [1025, 20] on icon "close" at bounding box center [1024, 23] width 10 height 10
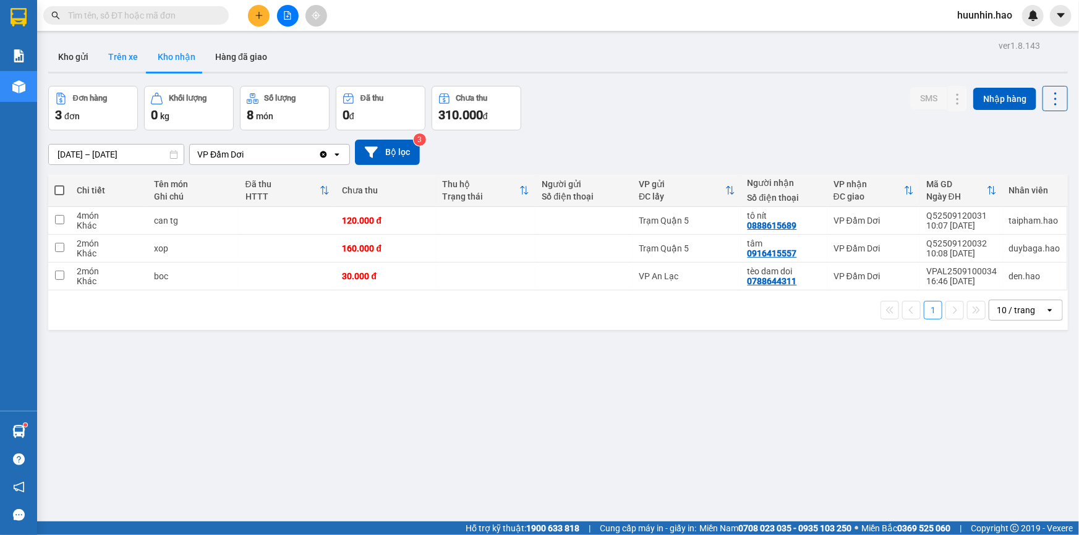
drag, startPoint x: 122, startPoint y: 56, endPoint x: 151, endPoint y: 99, distance: 52.5
click at [122, 56] on button "Trên xe" at bounding box center [122, 57] width 49 height 30
type input "[DATE] – [DATE]"
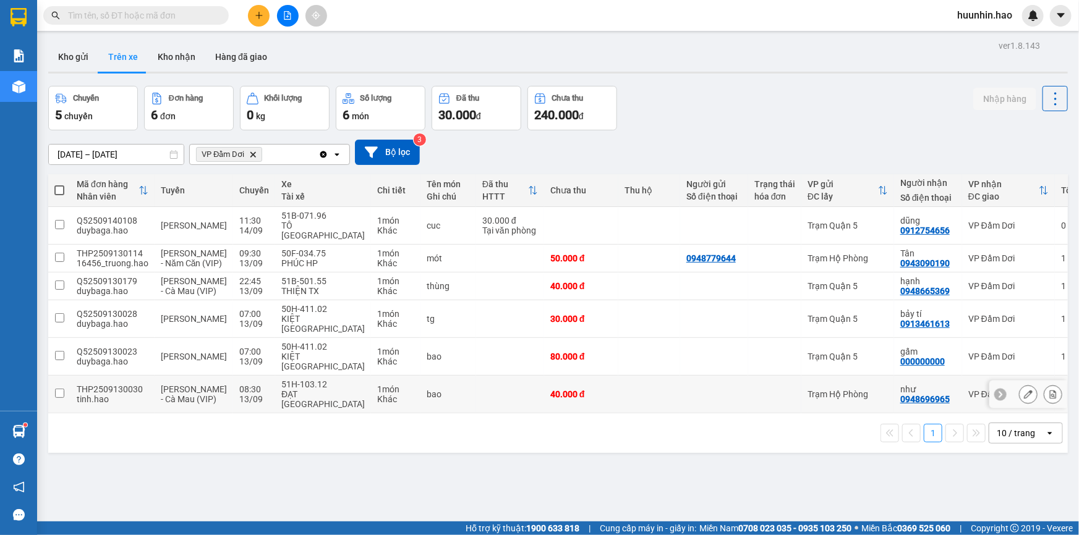
drag, startPoint x: 707, startPoint y: 393, endPoint x: 692, endPoint y: 365, distance: 31.8
click at [707, 392] on td at bounding box center [714, 395] width 68 height 38
checkbox input "true"
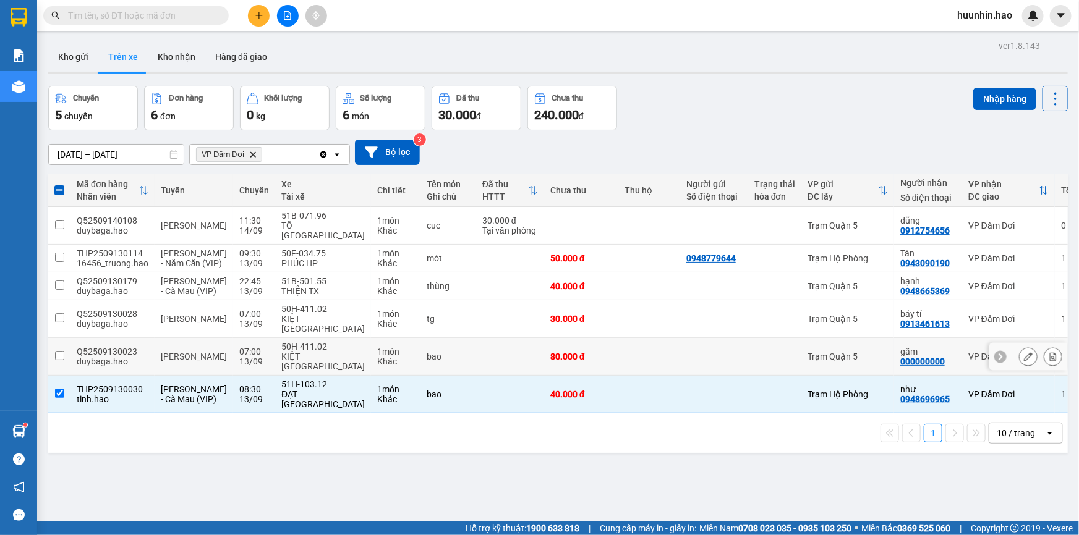
click at [688, 359] on div at bounding box center [714, 357] width 56 height 10
checkbox input "true"
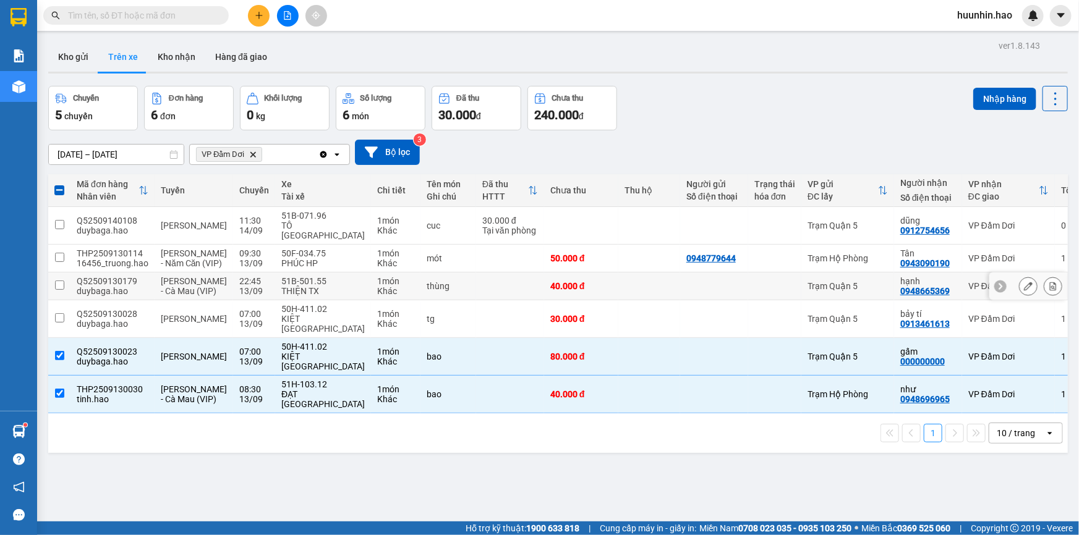
click at [819, 291] on div "Trạm Quận 5" at bounding box center [847, 286] width 80 height 10
checkbox input "true"
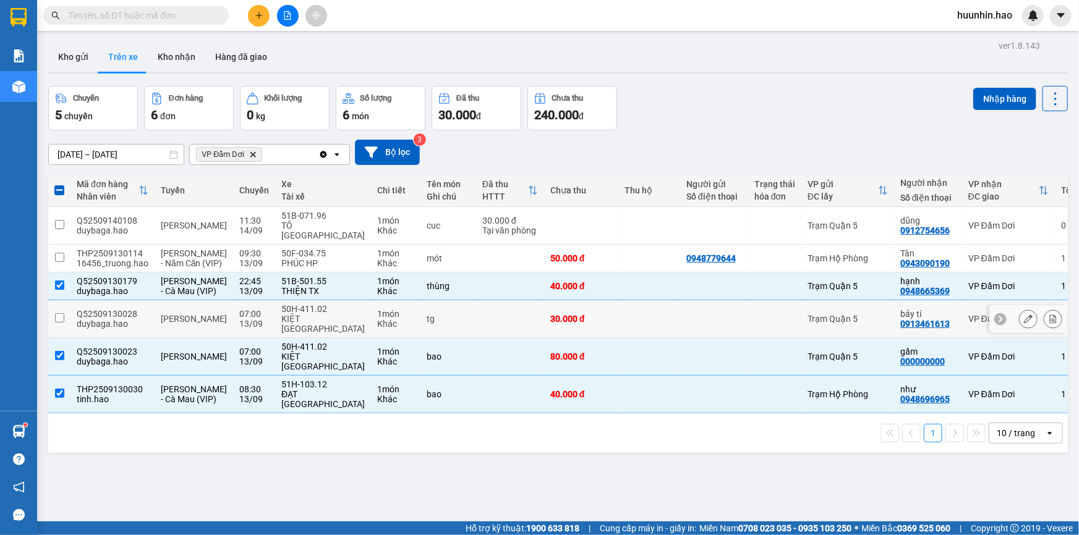
click at [801, 337] on td "Trạm Quận 5" at bounding box center [847, 319] width 93 height 38
checkbox input "true"
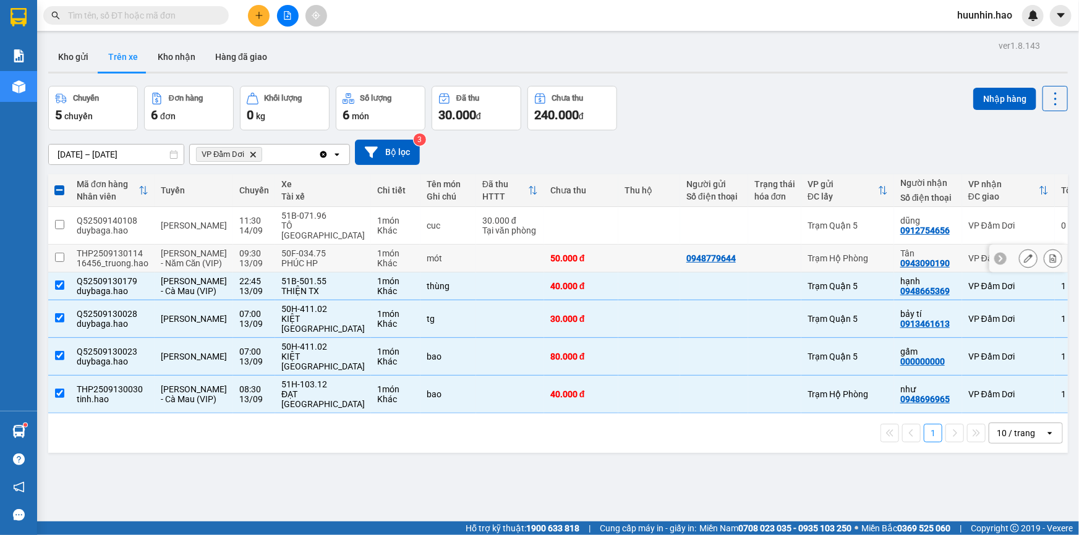
click at [754, 257] on div at bounding box center [774, 259] width 41 height 10
checkbox input "true"
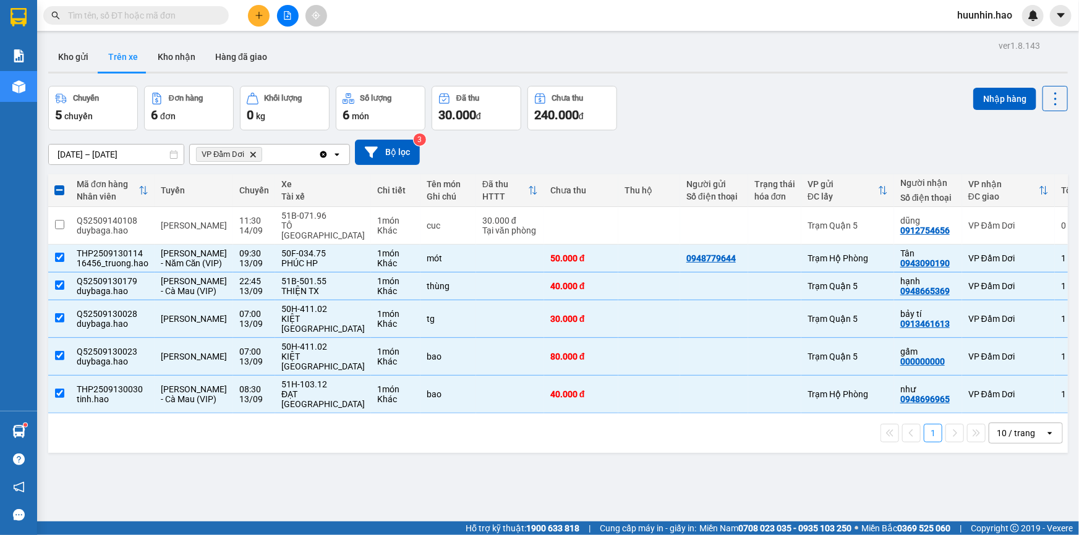
click at [983, 96] on button "Nhập hàng" at bounding box center [1004, 99] width 63 height 22
click at [76, 55] on button "Kho gửi" at bounding box center [73, 57] width 50 height 30
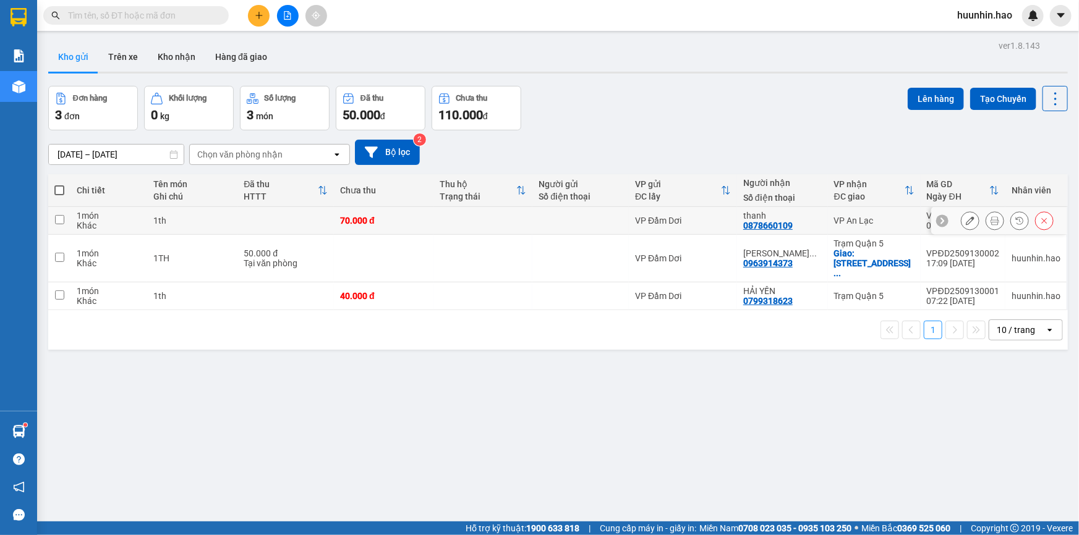
click at [634, 224] on td "VP Đầm Dơi" at bounding box center [683, 221] width 108 height 28
checkbox input "true"
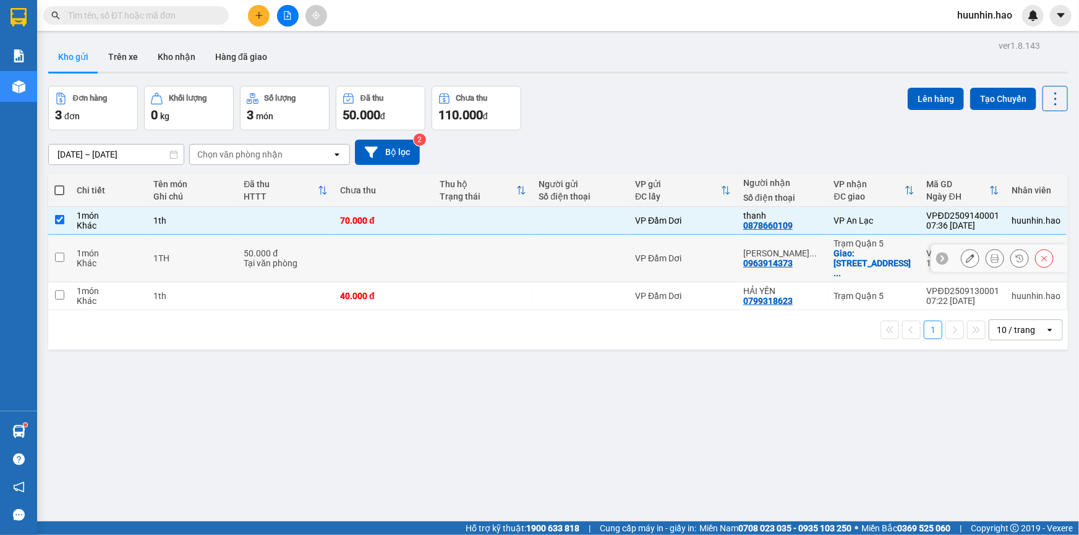
click at [612, 262] on div at bounding box center [581, 259] width 84 height 10
checkbox input "true"
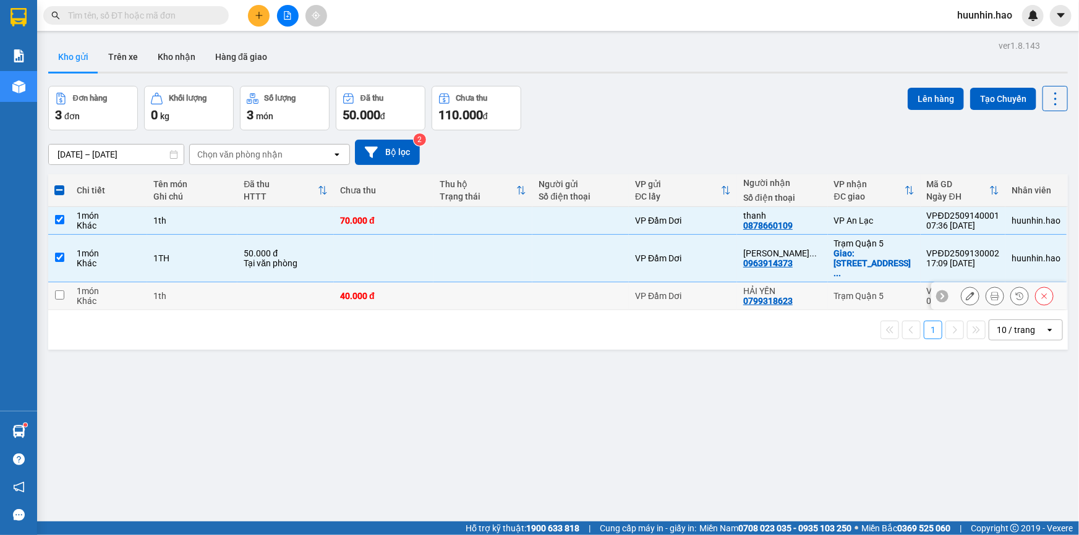
click at [611, 291] on div at bounding box center [581, 296] width 84 height 10
checkbox input "true"
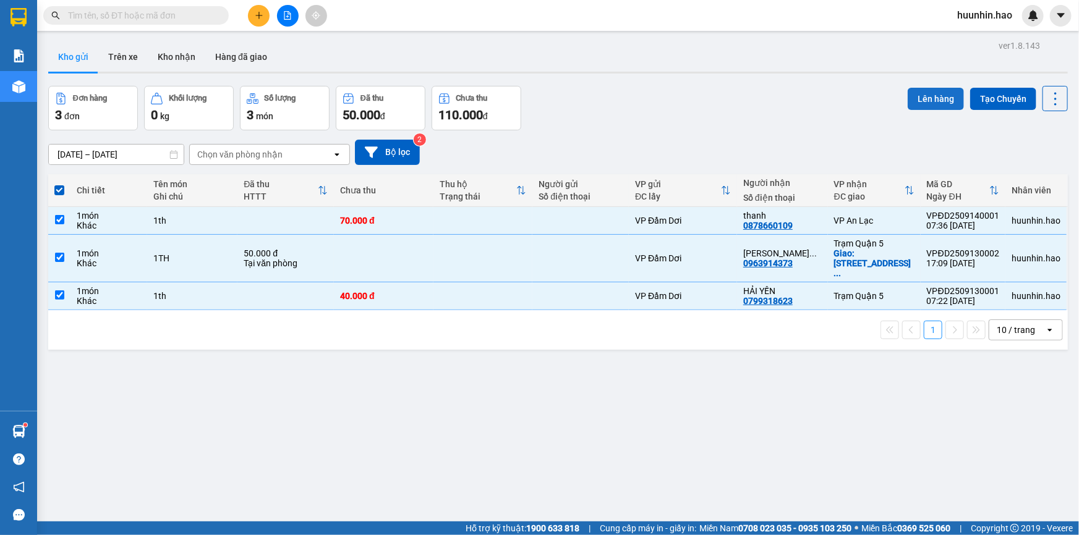
click at [937, 97] on button "Lên hàng" at bounding box center [936, 99] width 56 height 22
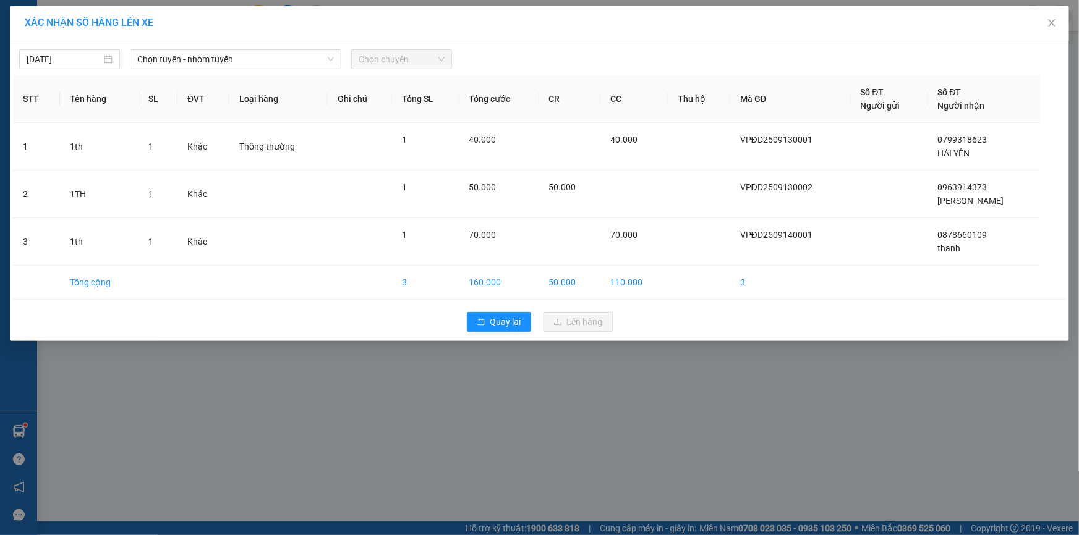
click at [424, 64] on span "Chọn chuyến" at bounding box center [402, 59] width 86 height 19
click at [428, 55] on span "Chọn chuyến" at bounding box center [402, 59] width 86 height 19
click at [216, 62] on span "Chọn tuyến - nhóm tuyến" at bounding box center [235, 59] width 197 height 19
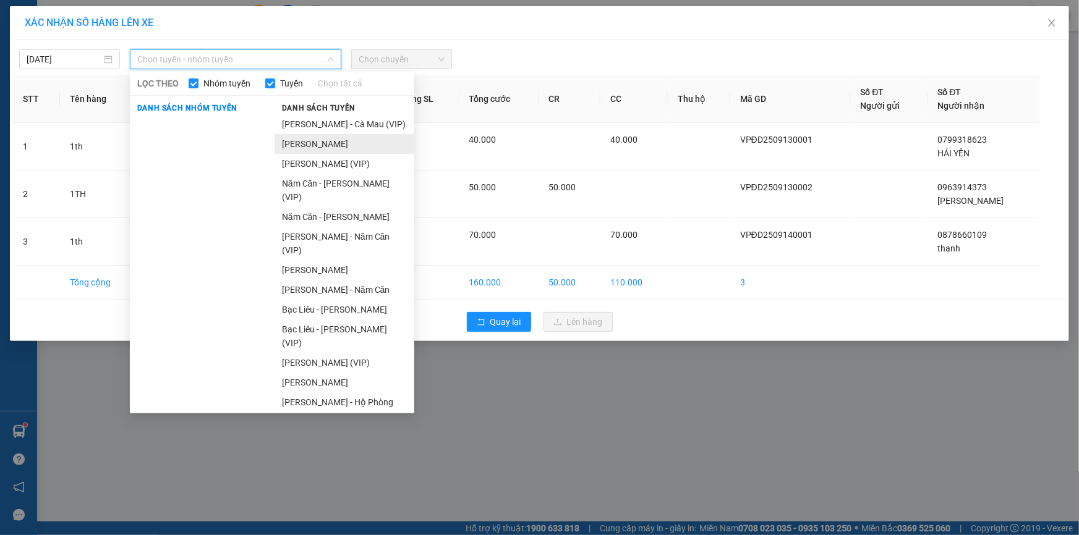
click at [333, 142] on li "[PERSON_NAME]" at bounding box center [345, 144] width 140 height 20
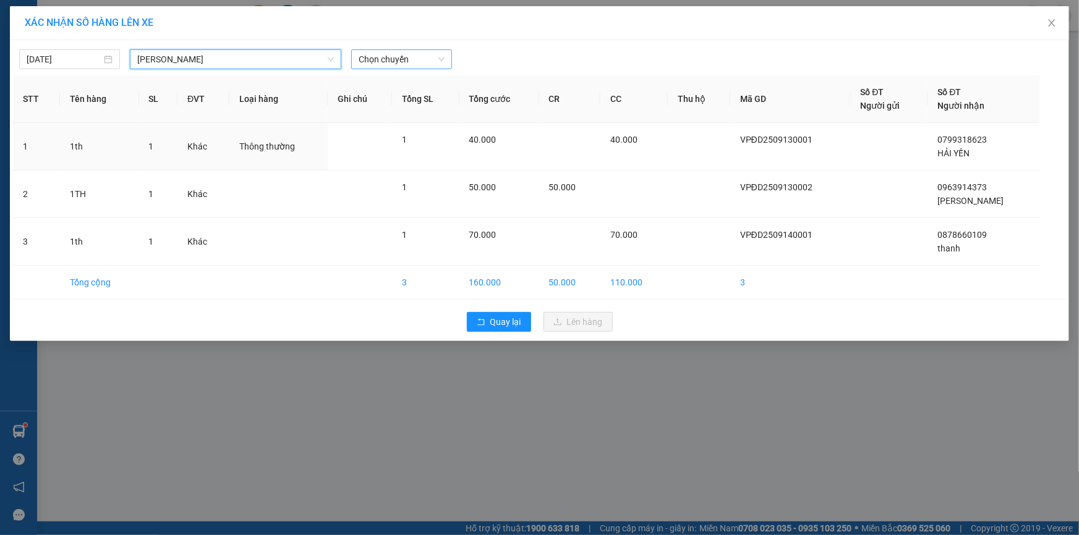
click at [376, 54] on span "Chọn chuyến" at bounding box center [402, 59] width 86 height 19
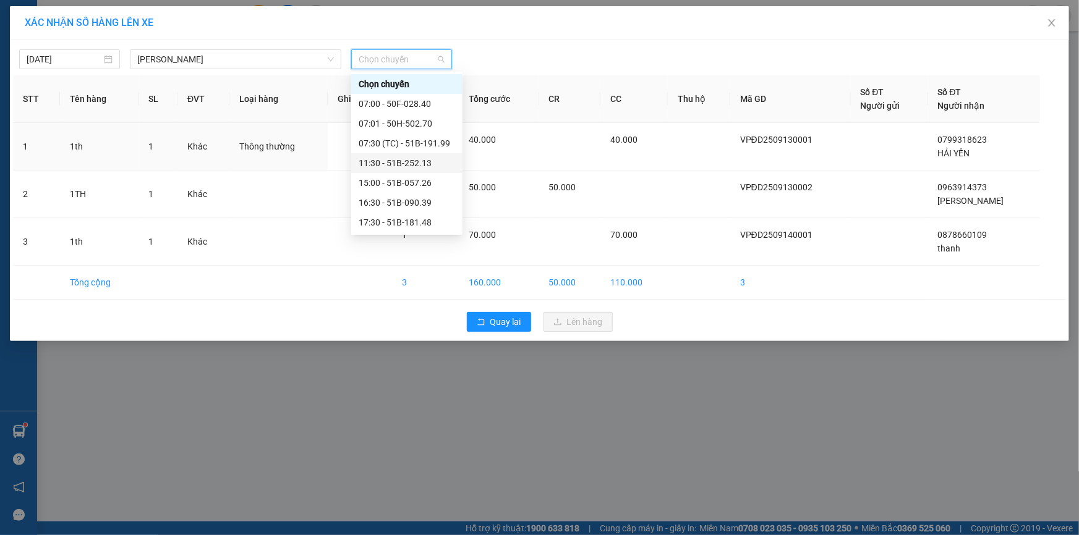
click at [389, 160] on div "11:30 - 51B-252.13" at bounding box center [407, 163] width 96 height 14
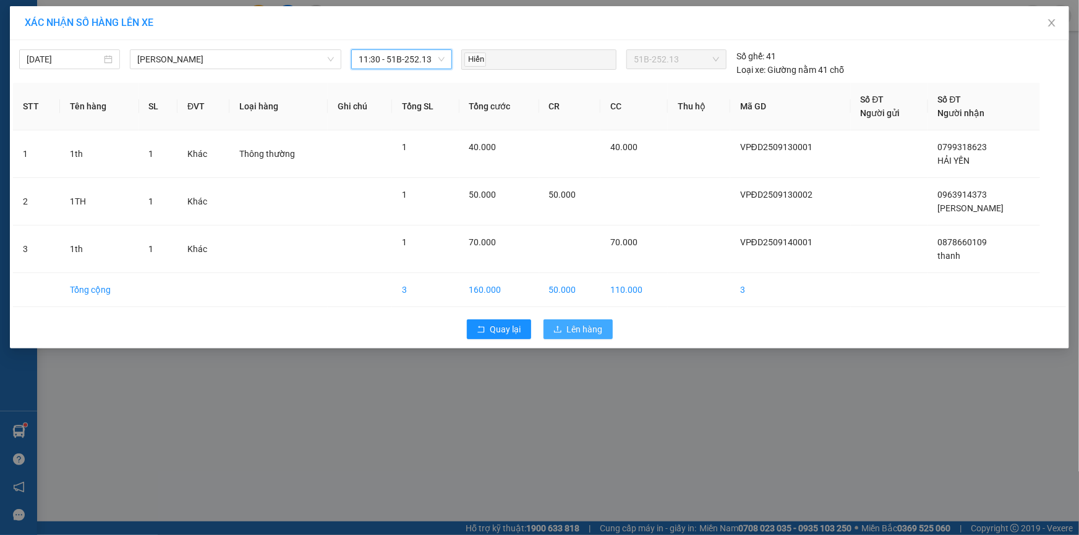
drag, startPoint x: 590, startPoint y: 327, endPoint x: 576, endPoint y: 340, distance: 19.3
click at [589, 326] on span "Lên hàng" at bounding box center [585, 330] width 36 height 14
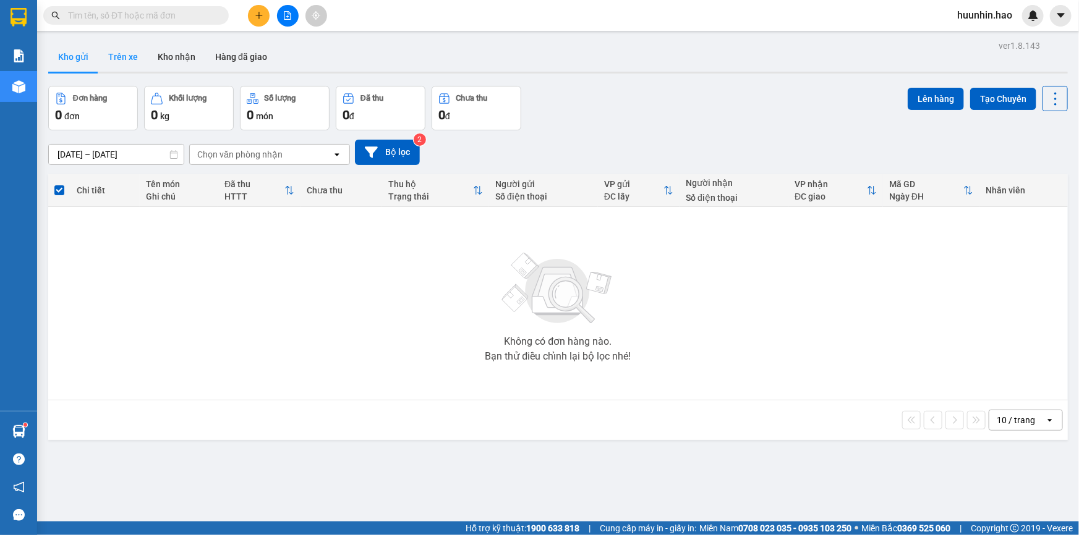
click at [130, 59] on button "Trên xe" at bounding box center [122, 57] width 49 height 30
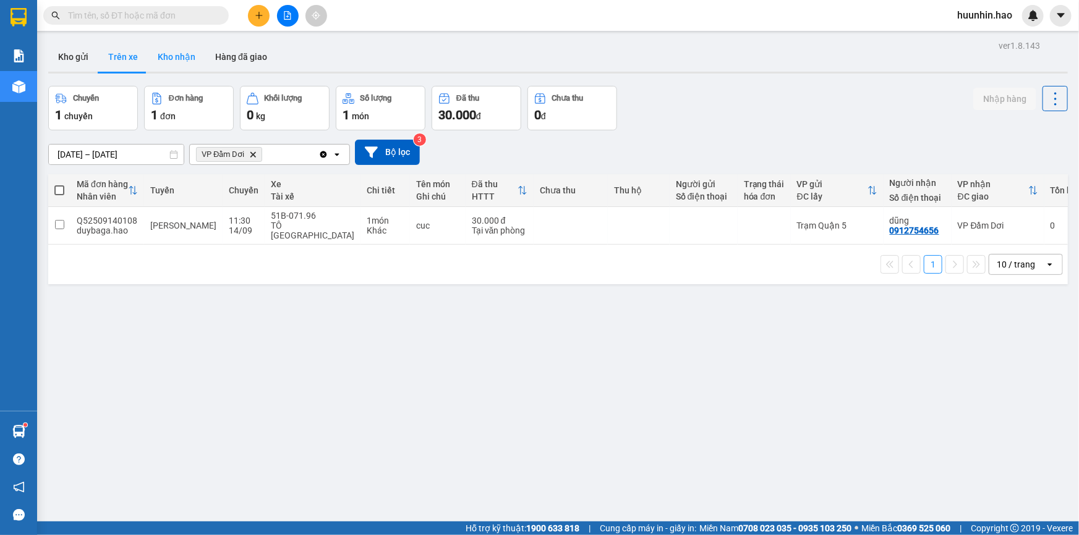
click at [171, 62] on button "Kho nhận" at bounding box center [177, 57] width 58 height 30
type input "[DATE] – [DATE]"
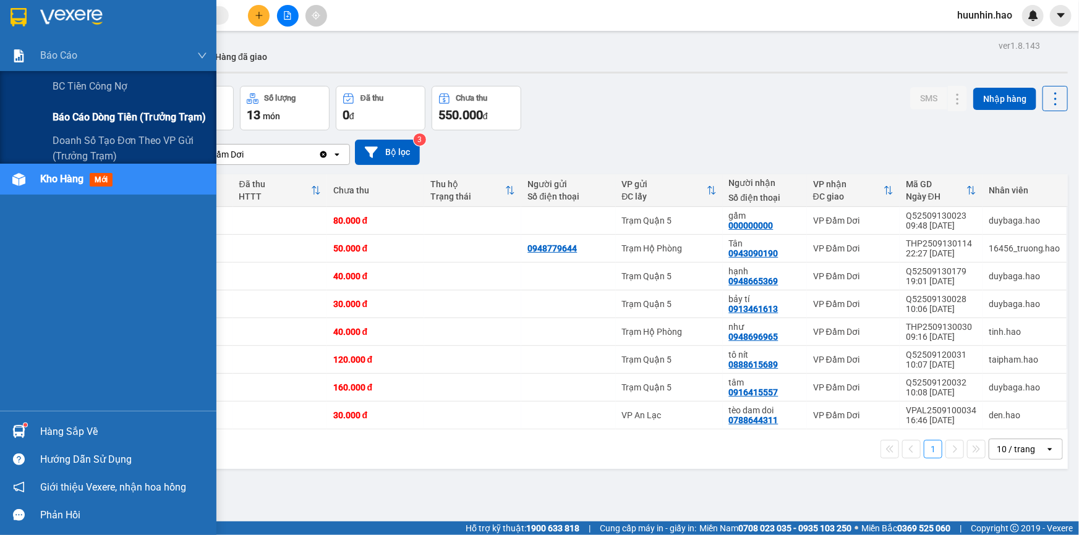
click at [63, 121] on span "Báo cáo dòng tiền (trưởng trạm)" at bounding box center [129, 116] width 153 height 15
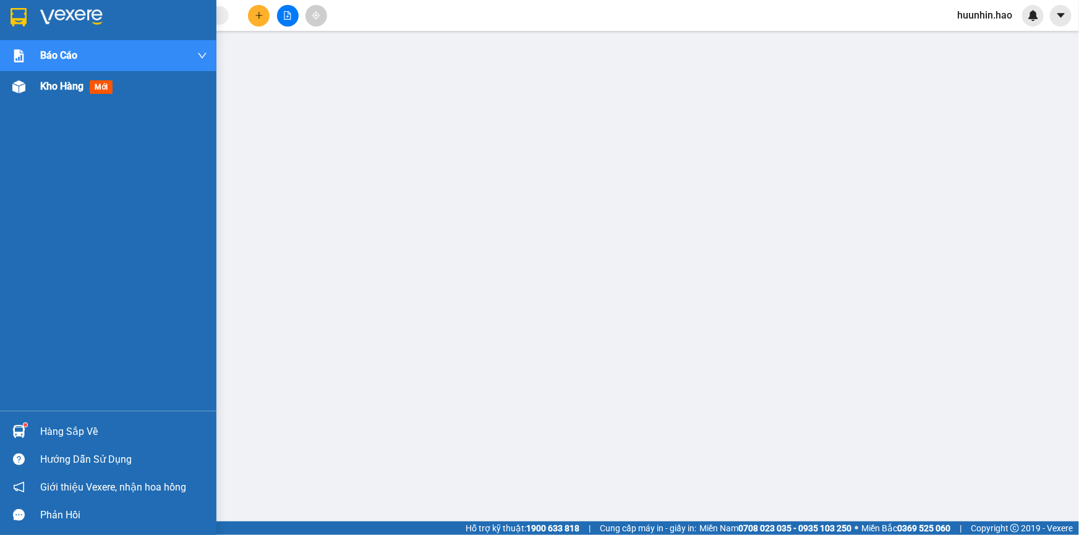
click at [31, 99] on div "Kho hàng mới" at bounding box center [108, 86] width 216 height 31
click at [38, 87] on div "Kho hàng mới" at bounding box center [108, 86] width 216 height 31
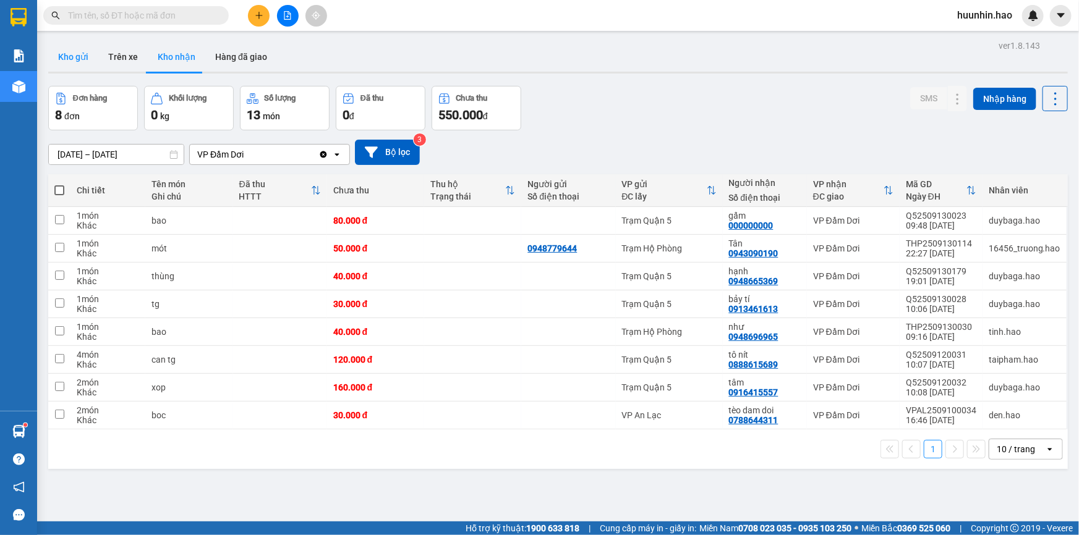
click at [80, 66] on button "Kho gửi" at bounding box center [73, 57] width 50 height 30
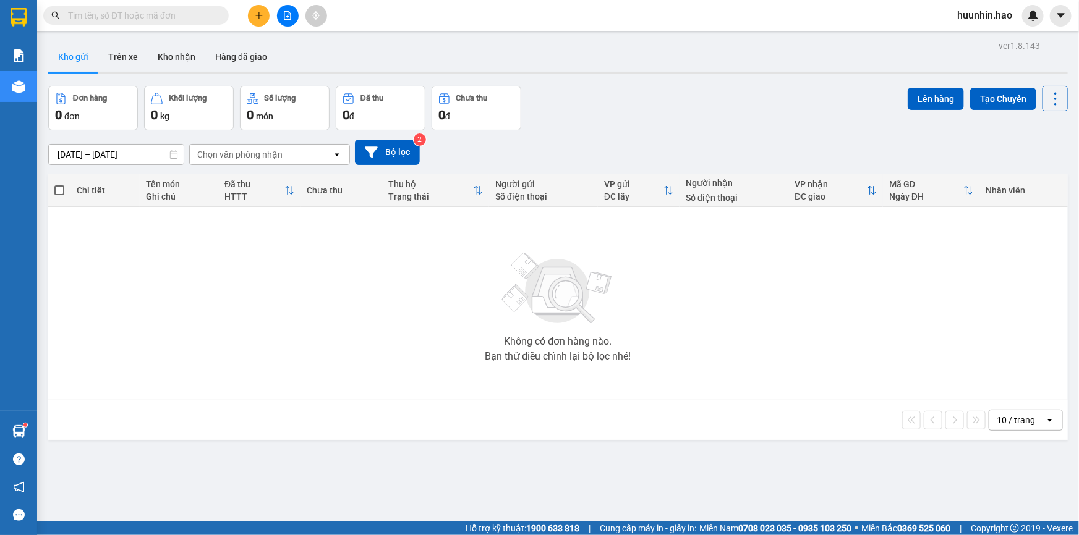
click at [255, 17] on icon "plus" at bounding box center [259, 15] width 9 height 9
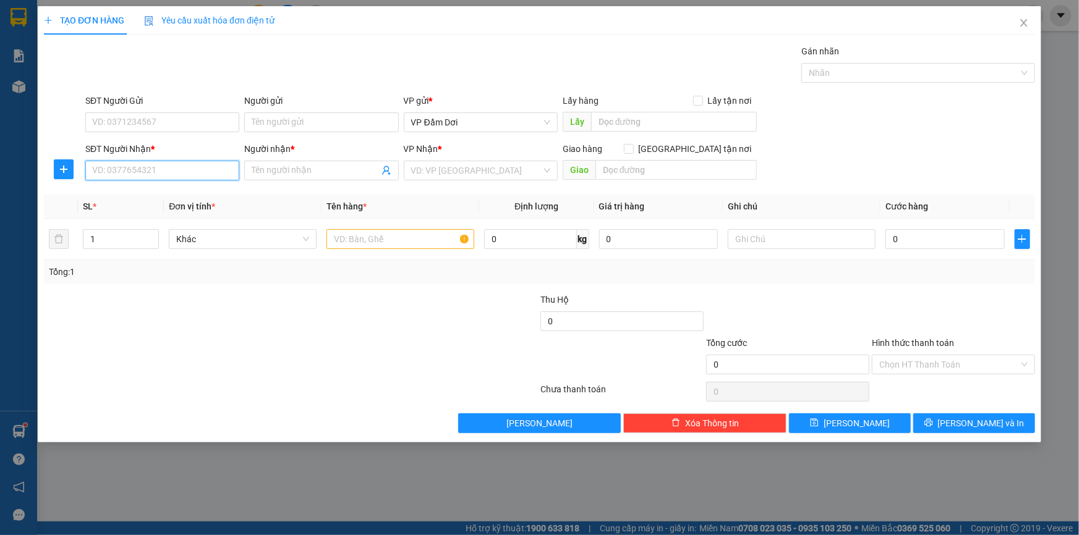
click at [192, 165] on input "SĐT Người Nhận *" at bounding box center [162, 171] width 154 height 20
type input "0947992259"
click at [320, 168] on input "Người nhận *" at bounding box center [315, 171] width 127 height 14
click at [209, 171] on input "0947992259" at bounding box center [162, 171] width 154 height 20
click at [179, 198] on div "0947992259 - HÀO" at bounding box center [162, 197] width 139 height 14
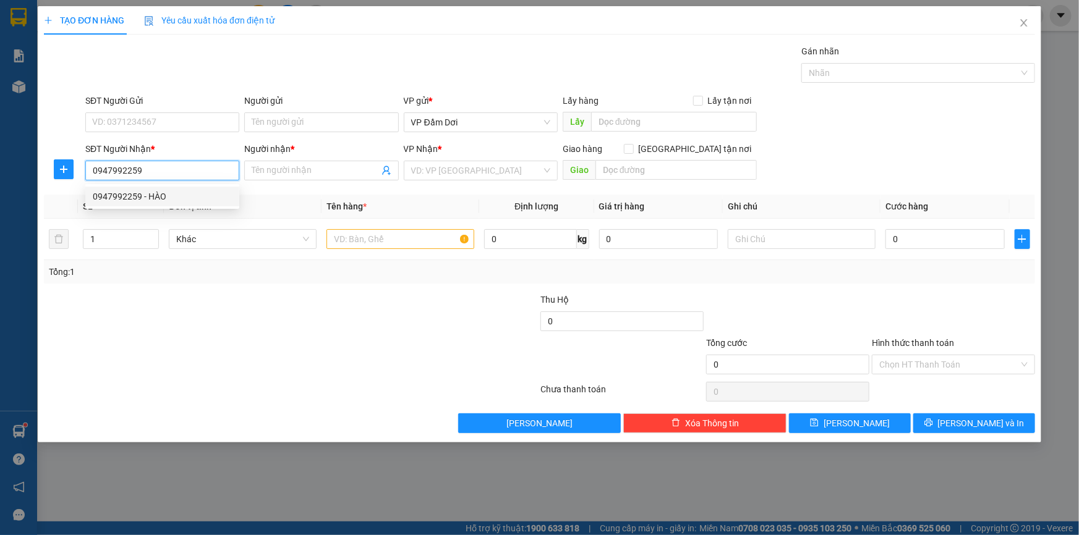
type input "HÀO"
type input "50.000"
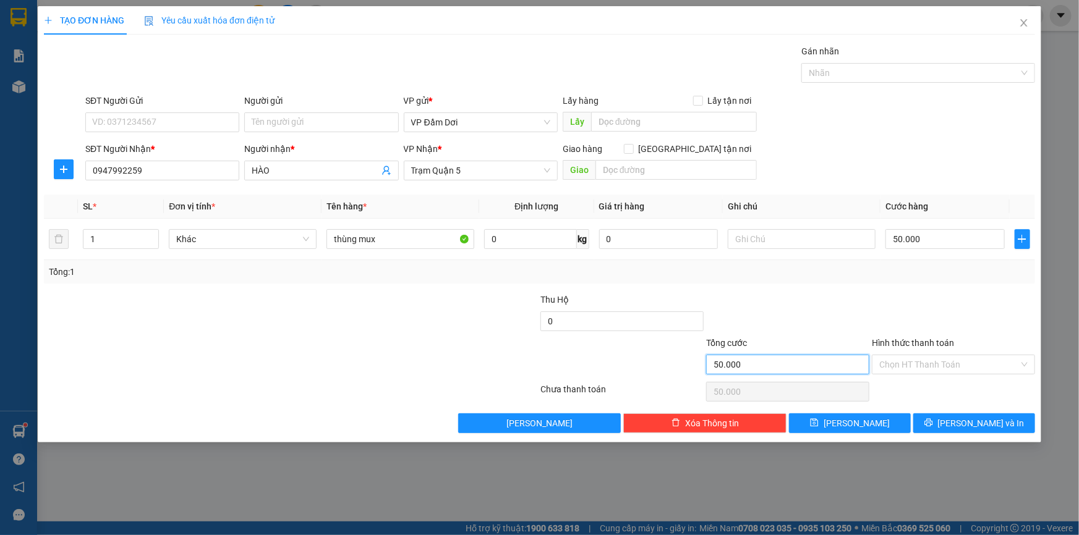
click at [748, 365] on input "50.000" at bounding box center [787, 365] width 163 height 20
click at [971, 234] on input "50.000" at bounding box center [944, 239] width 119 height 20
type input "0"
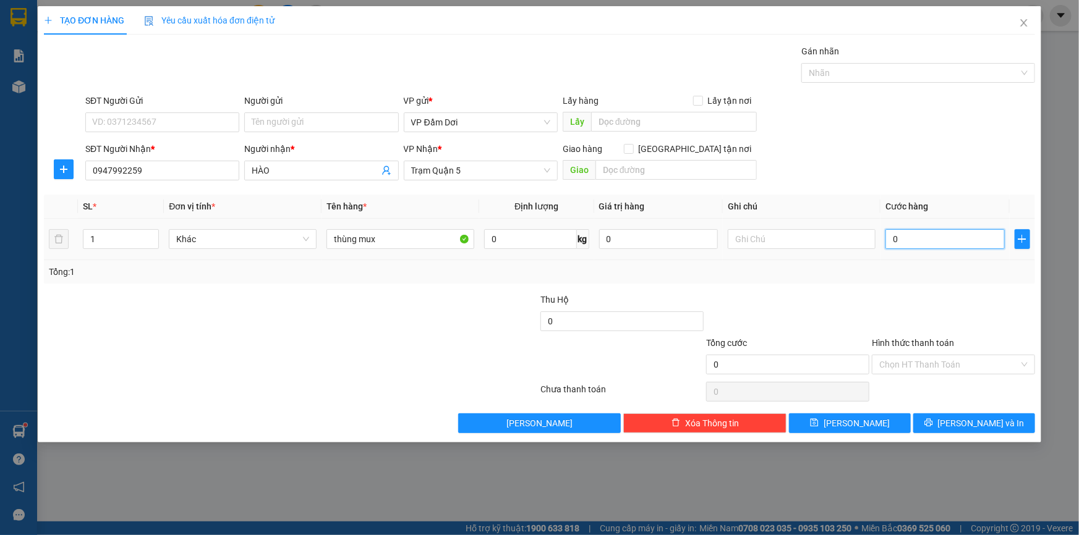
type input "3"
type input "003"
type input "30"
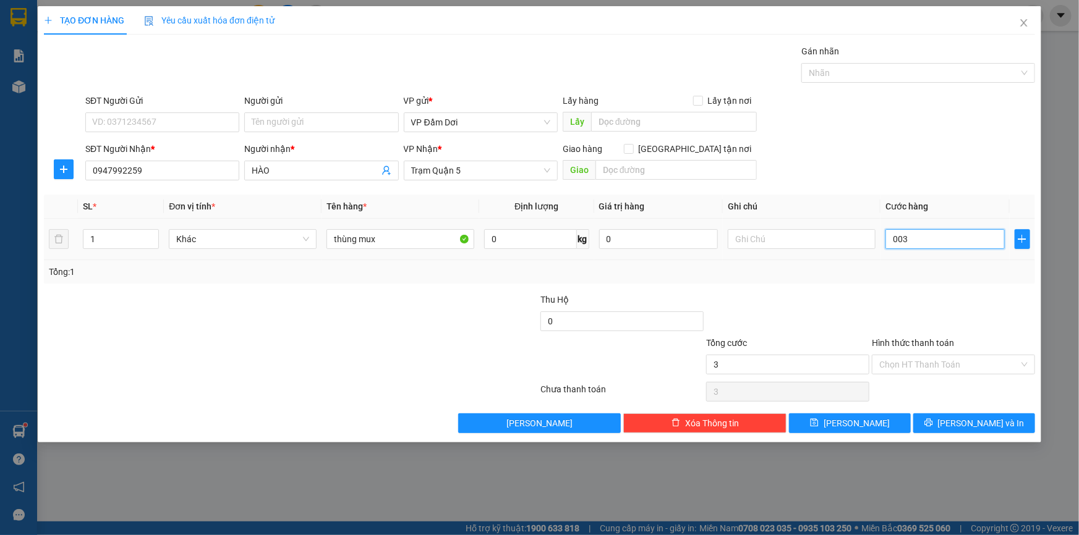
type input "0.030"
type input "300"
type input "0.003.000"
type input "3.000"
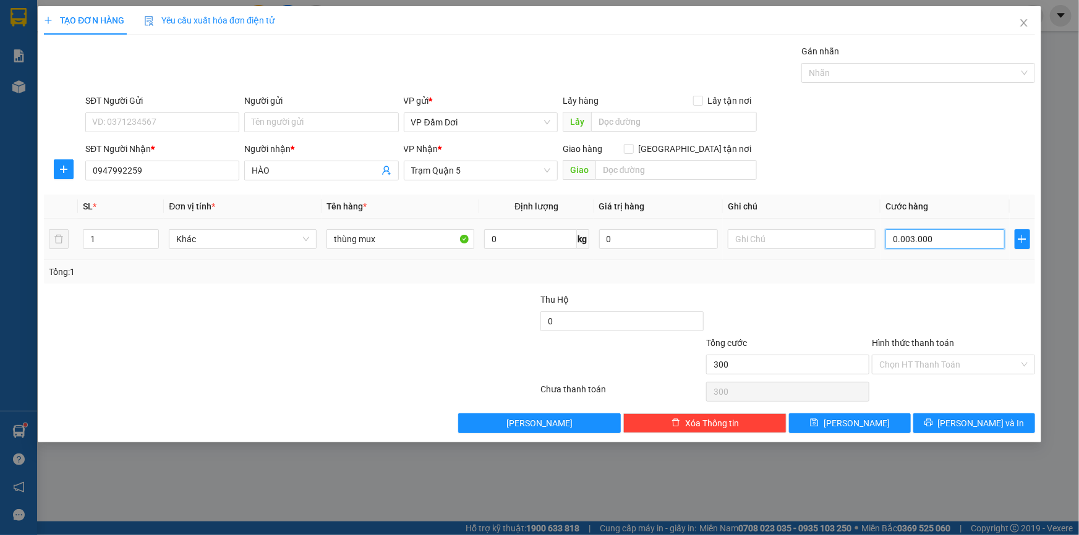
type input "3.000"
type input "000.030.000"
type input "30.000"
type input "3.000"
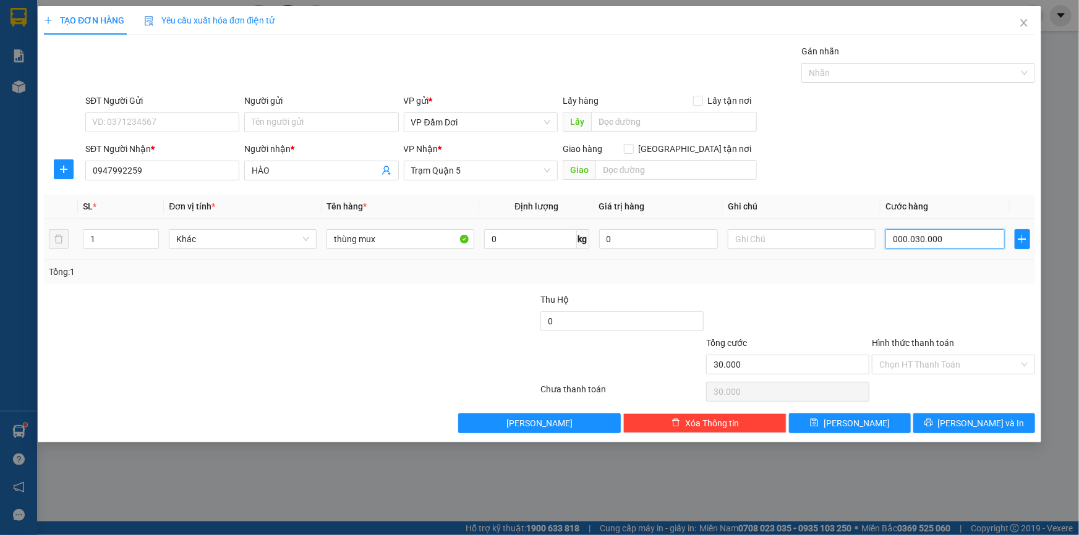
type input "3.000"
type input "000.000.300"
type input "300"
type input "30"
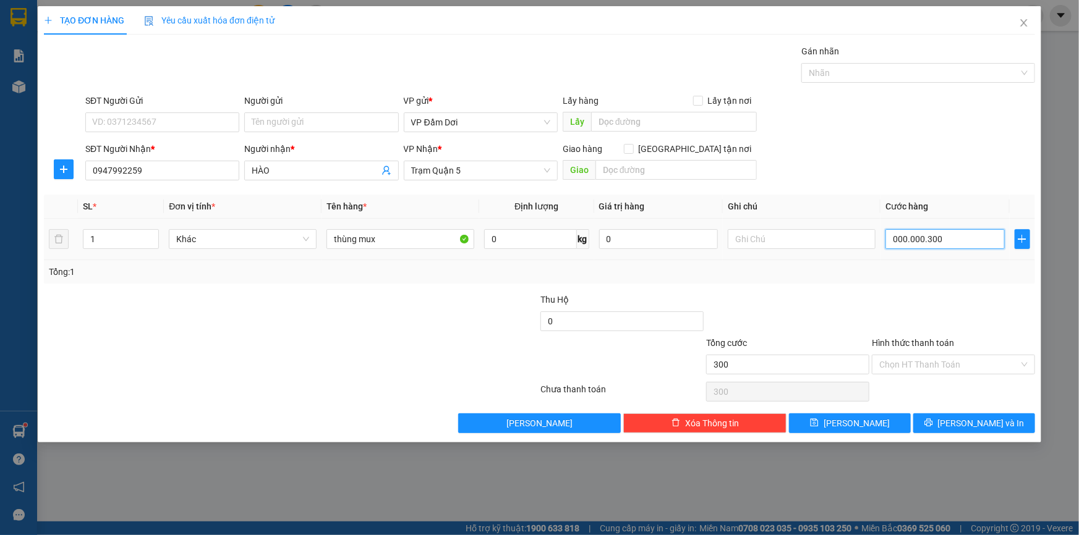
type input "30"
type input "000.000.030"
type input "3"
type input "00.000.003"
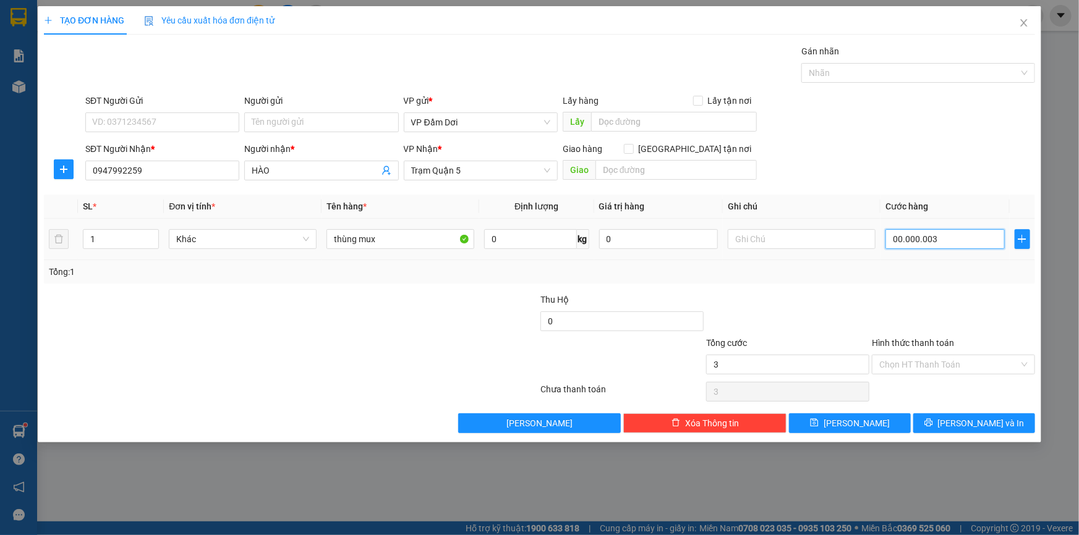
type input "0"
type input "3"
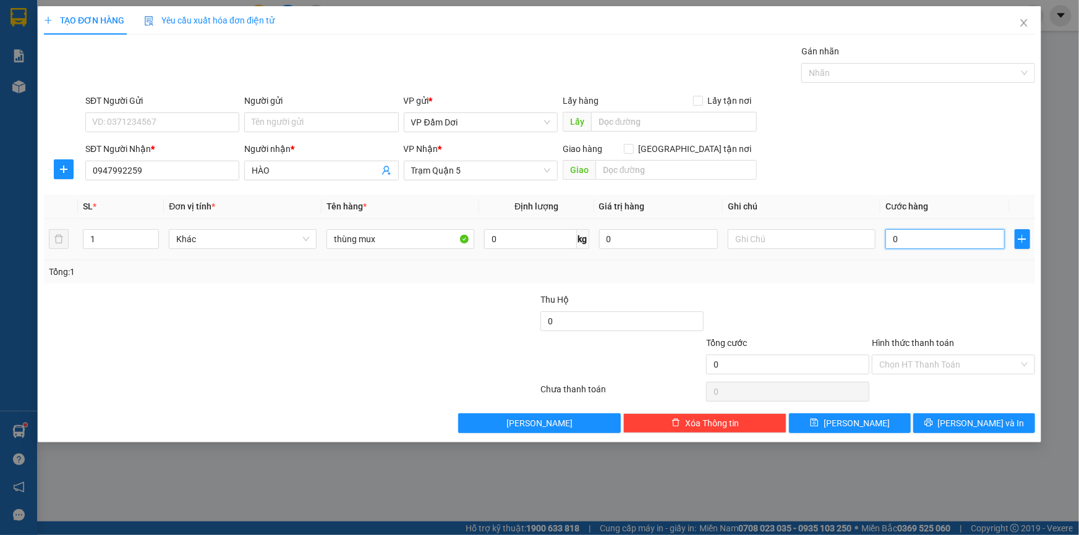
type input "003"
type input "30"
type input "0.030"
type input "300"
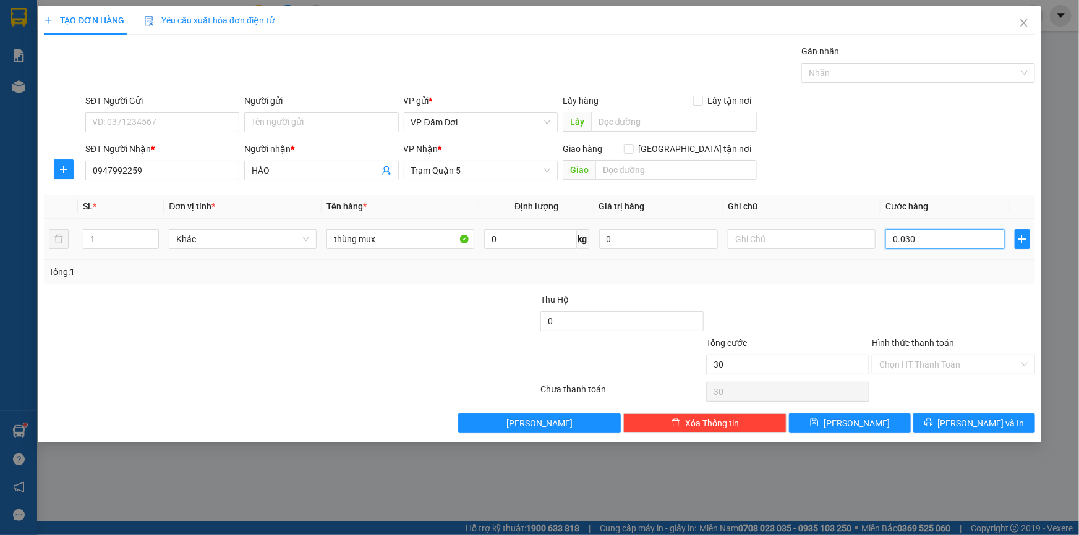
type input "300"
type input "0.003.000"
type input "3.000"
type input "003.000"
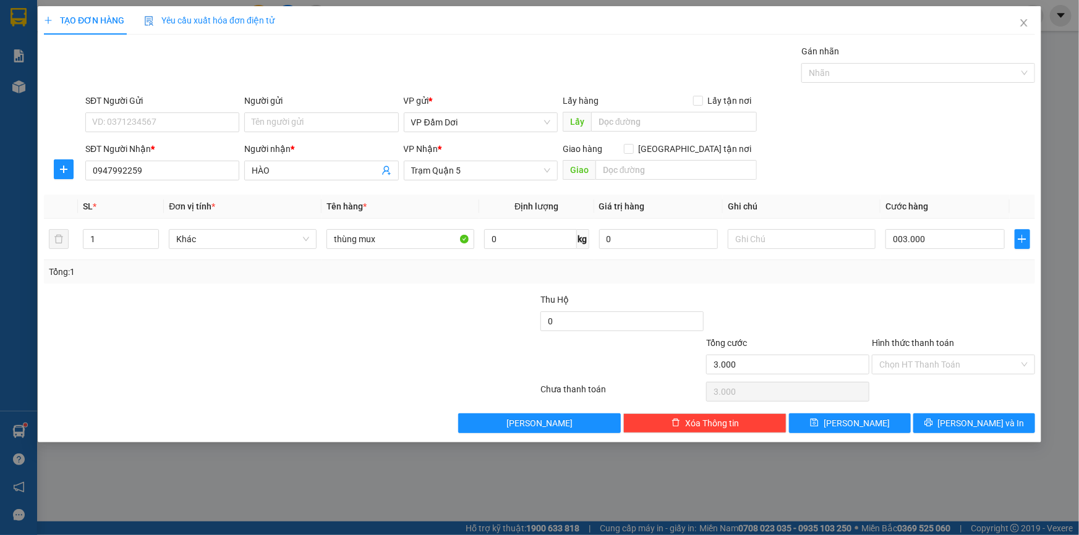
click at [1007, 322] on div at bounding box center [954, 314] width 166 height 43
type input "3.000.000"
click at [941, 247] on input "3.000.000" at bounding box center [944, 239] width 119 height 20
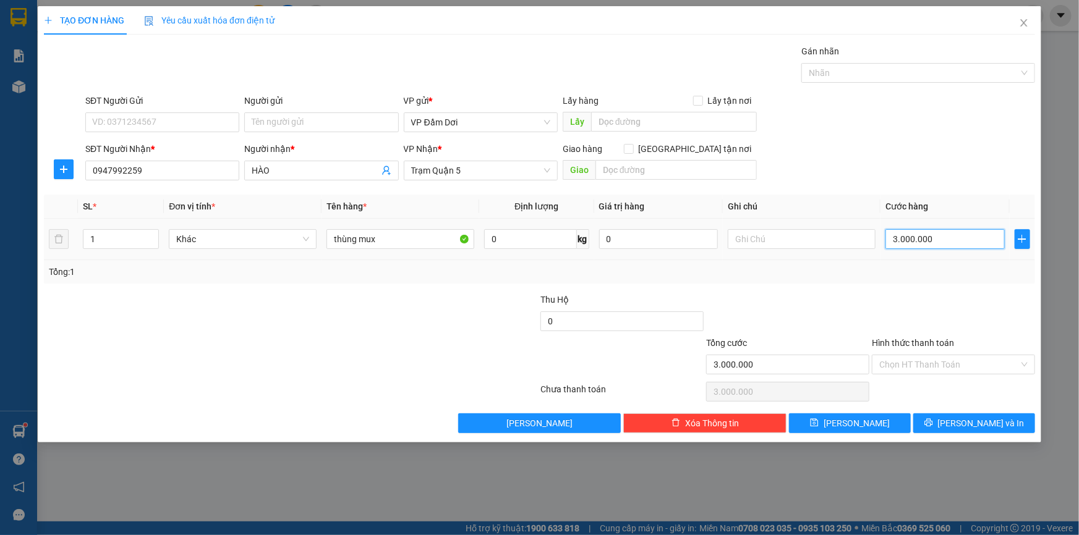
type input "0"
type input "3"
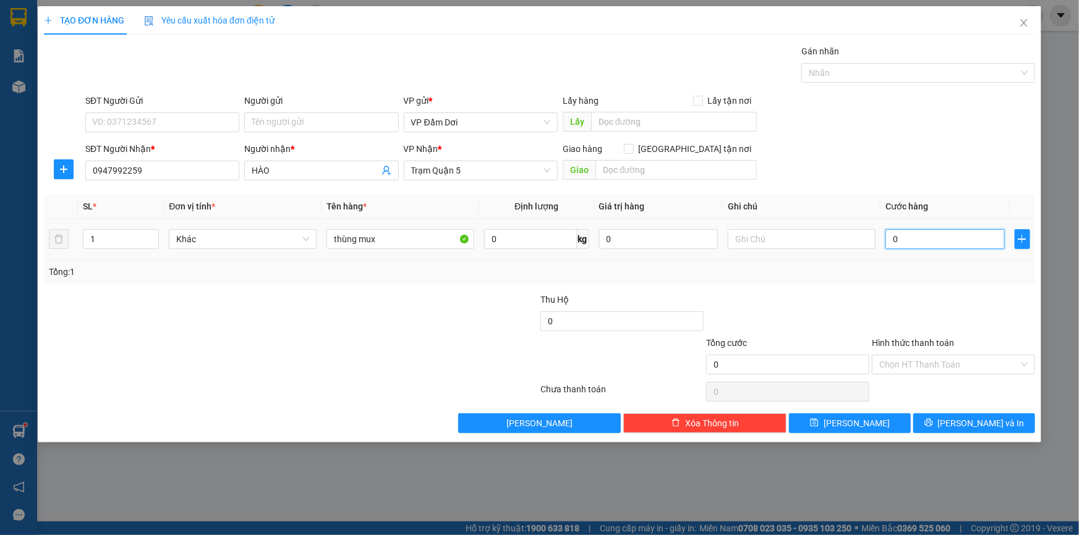
type input "003"
type input "30"
type input "0.030"
type input "300"
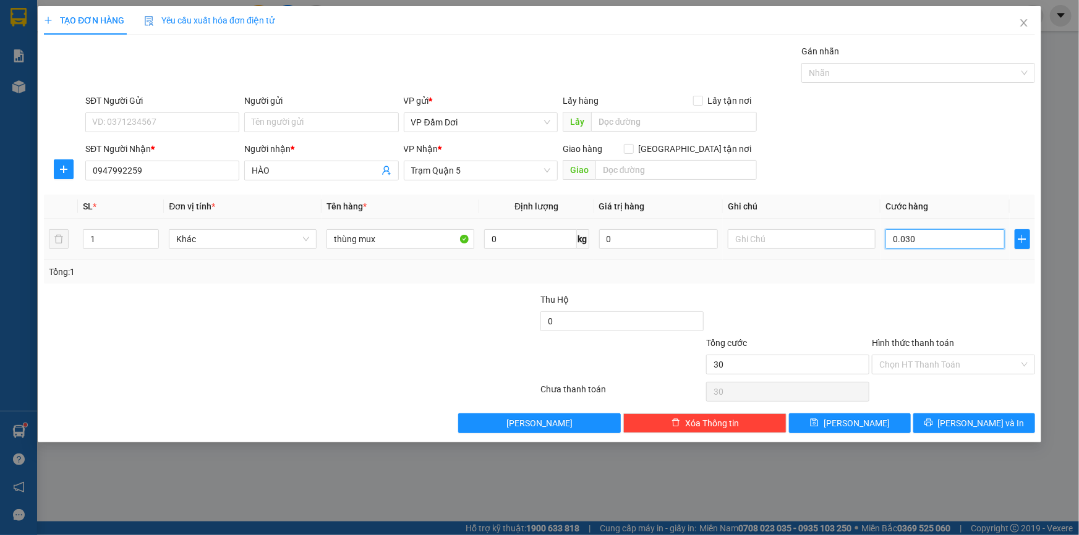
type input "300"
type input "00.300"
type input "3.000"
type input "0.003.000"
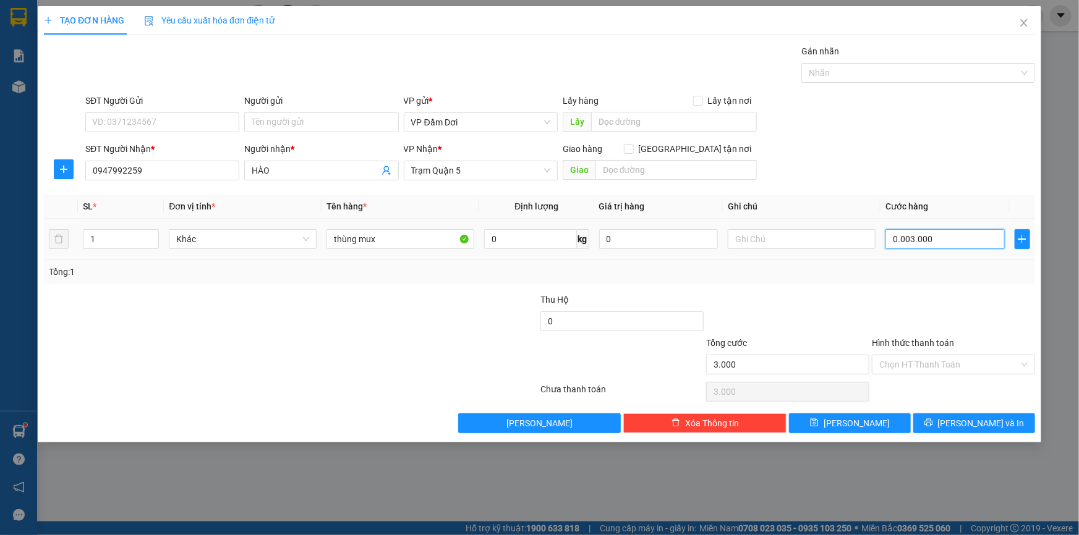
type input "30.000"
type input "0.030.000"
click at [880, 249] on td at bounding box center [802, 239] width 158 height 41
type input "30.000"
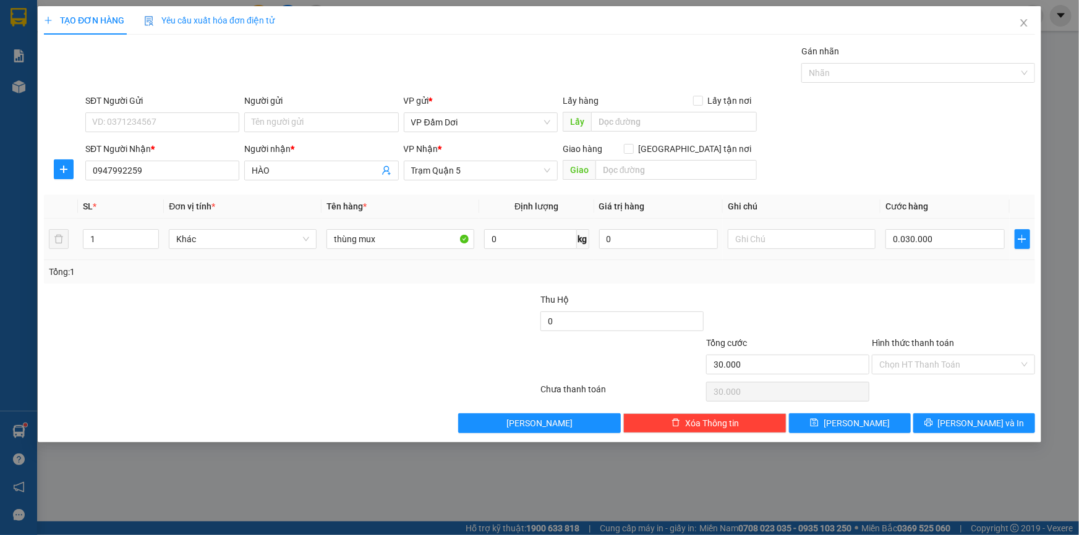
type input "30.000"
click at [1014, 360] on input "Hình thức thanh toán" at bounding box center [949, 365] width 140 height 19
click at [927, 283] on div "Tổng: 1" at bounding box center [539, 271] width 991 height 23
click at [983, 427] on span "[PERSON_NAME] và In" at bounding box center [981, 424] width 87 height 14
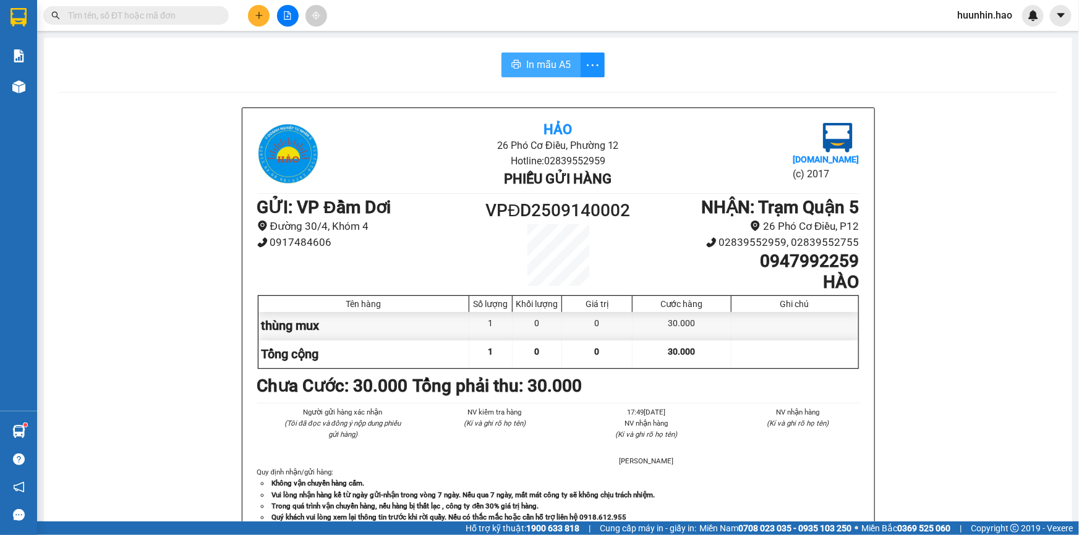
click at [565, 62] on span "In mẫu A5" at bounding box center [548, 64] width 45 height 15
